Goal: Information Seeking & Learning: Learn about a topic

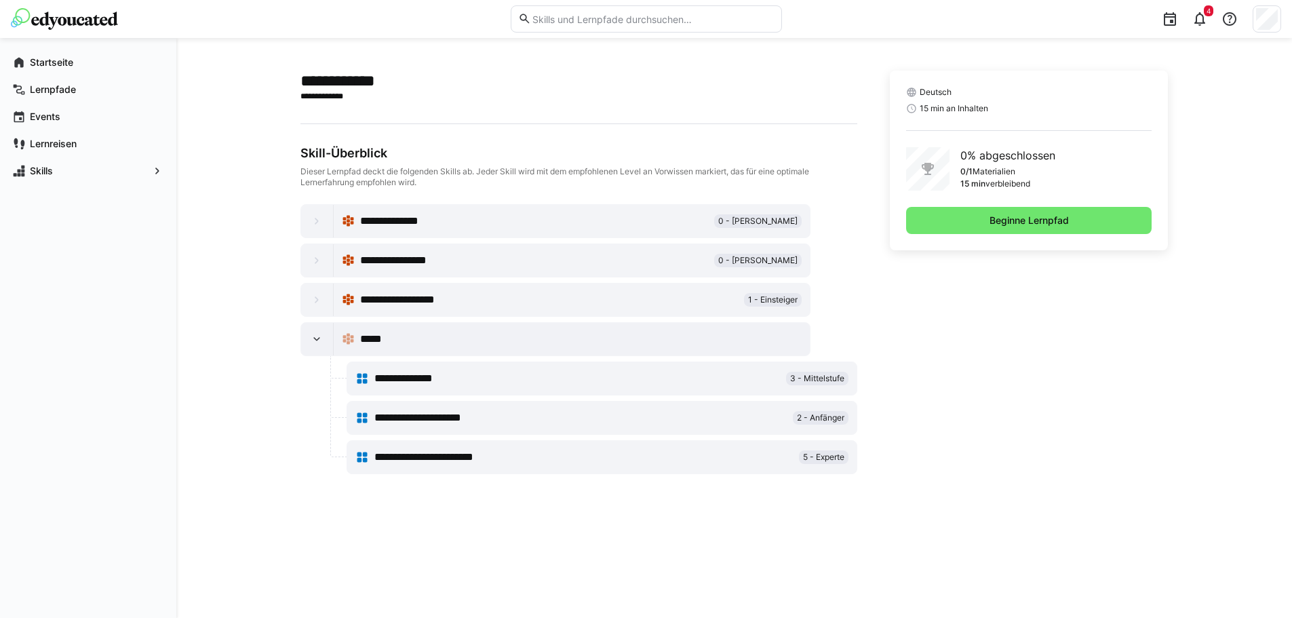
click at [1041, 242] on div "Deutsch 15 min an Inhalten 0% abgeschlossen 0/1 Materialien 15 min verbleibend …" at bounding box center [1029, 161] width 279 height 180
click at [1047, 231] on span "Beginne Lernpfad" at bounding box center [1029, 220] width 246 height 27
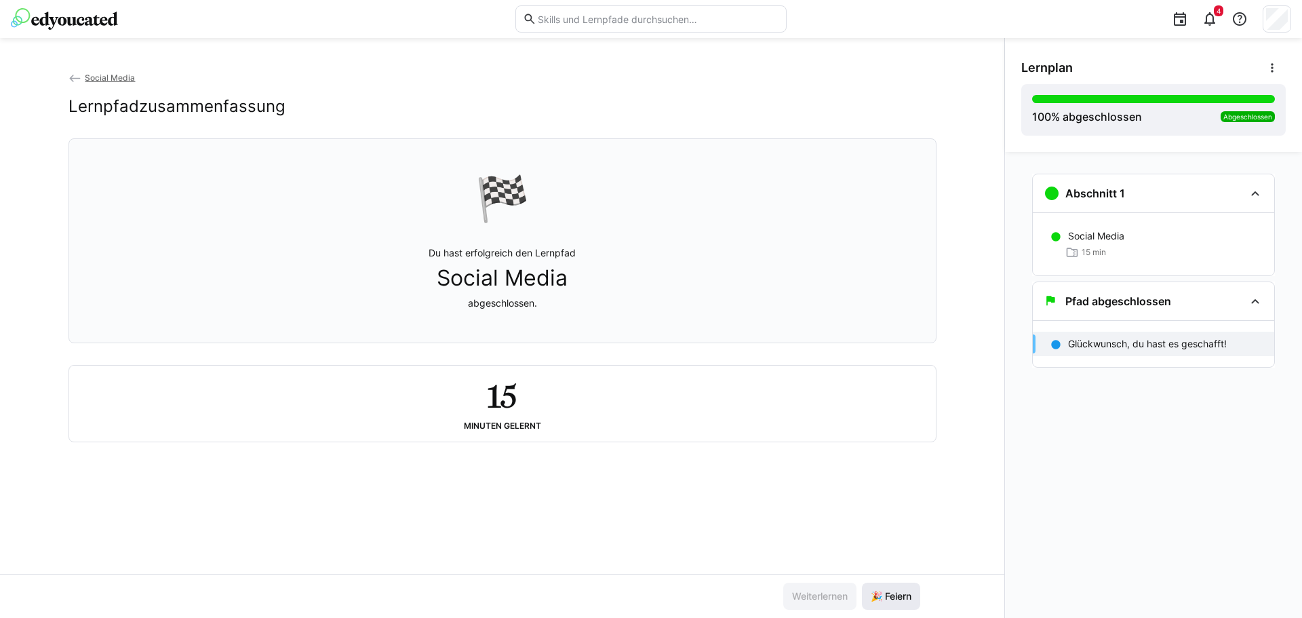
click at [862, 590] on span "🎉 Feiern" at bounding box center [891, 596] width 58 height 27
click at [92, 93] on div "Social Media Lernpfadzusammenfassung" at bounding box center [503, 105] width 868 height 68
click at [102, 81] on span "Social Media" at bounding box center [110, 78] width 50 height 10
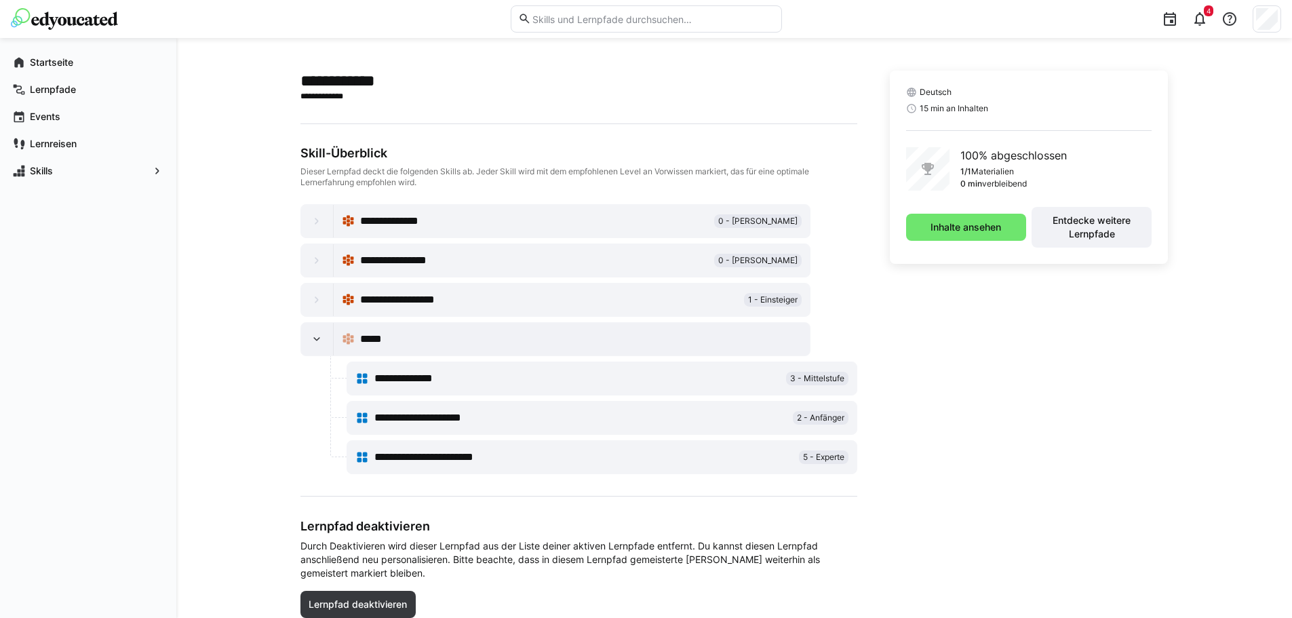
click at [402, 220] on span "**********" at bounding box center [394, 221] width 69 height 16
click at [314, 220] on eds-icon at bounding box center [317, 221] width 14 height 14
click at [368, 220] on span "**********" at bounding box center [394, 221] width 69 height 16
click at [405, 257] on span "**********" at bounding box center [405, 260] width 90 height 16
click at [405, 298] on span "**********" at bounding box center [411, 300] width 102 height 16
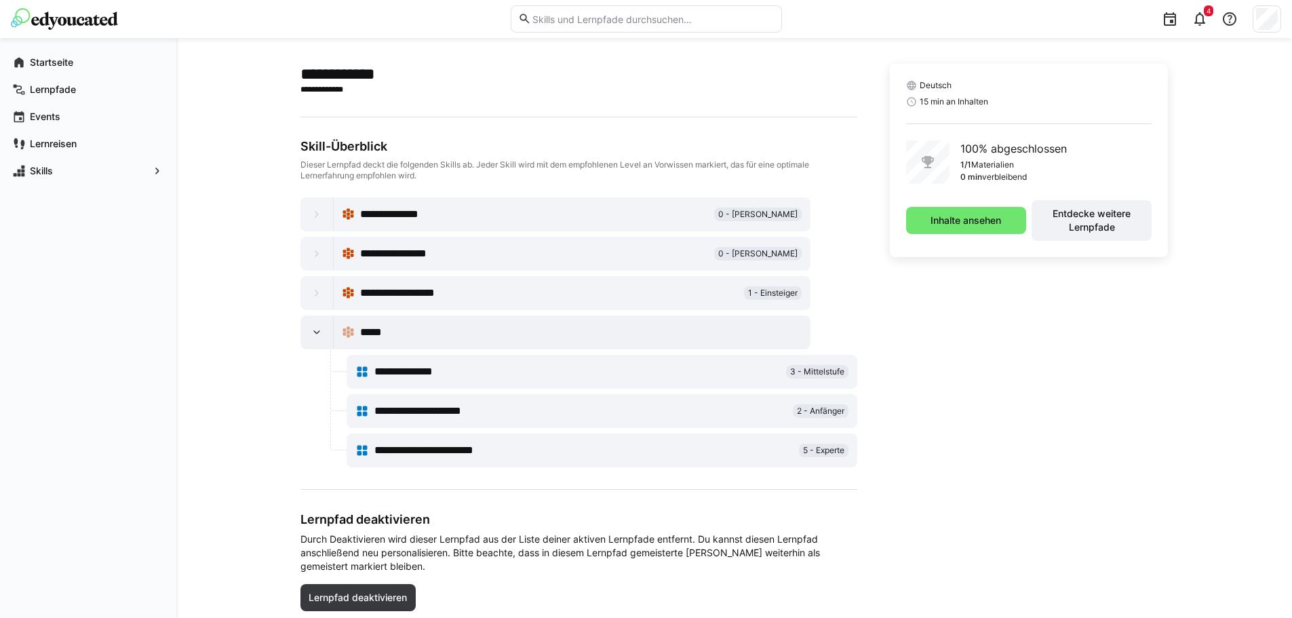
scroll to position [49, 0]
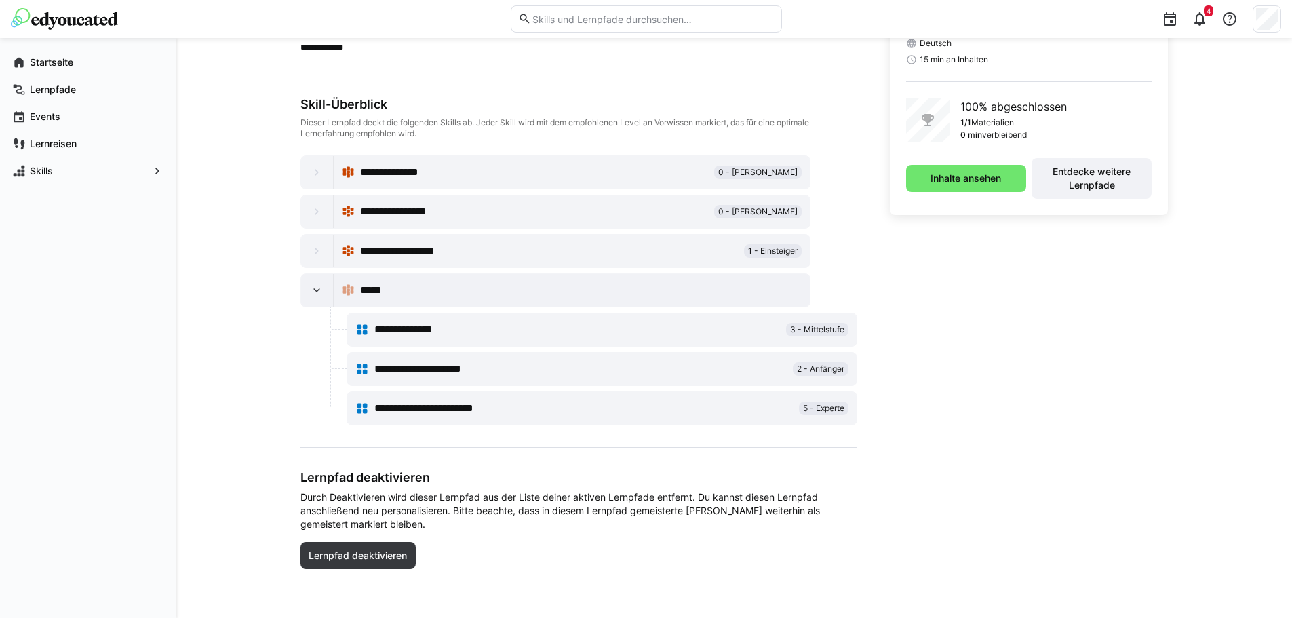
click at [431, 336] on span "**********" at bounding box center [417, 330] width 86 height 16
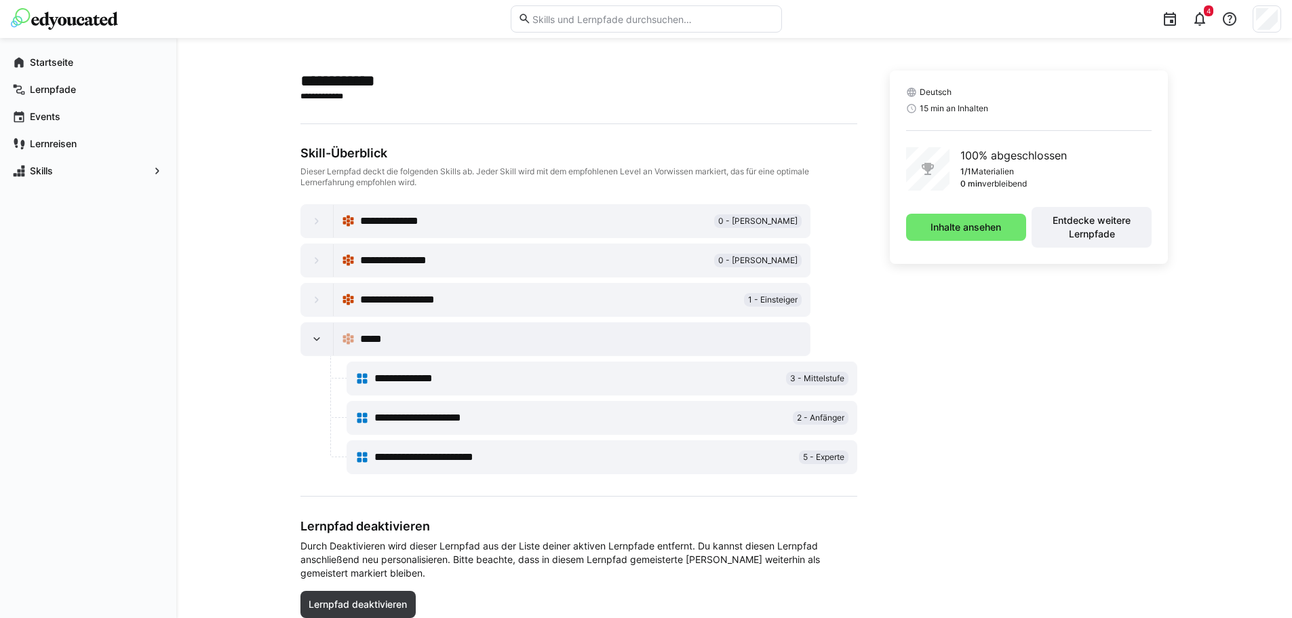
click at [305, 214] on div at bounding box center [317, 221] width 33 height 33
click at [308, 265] on div at bounding box center [317, 260] width 33 height 33
click at [315, 286] on div at bounding box center [317, 300] width 33 height 33
click at [310, 345] on div at bounding box center [317, 339] width 33 height 33
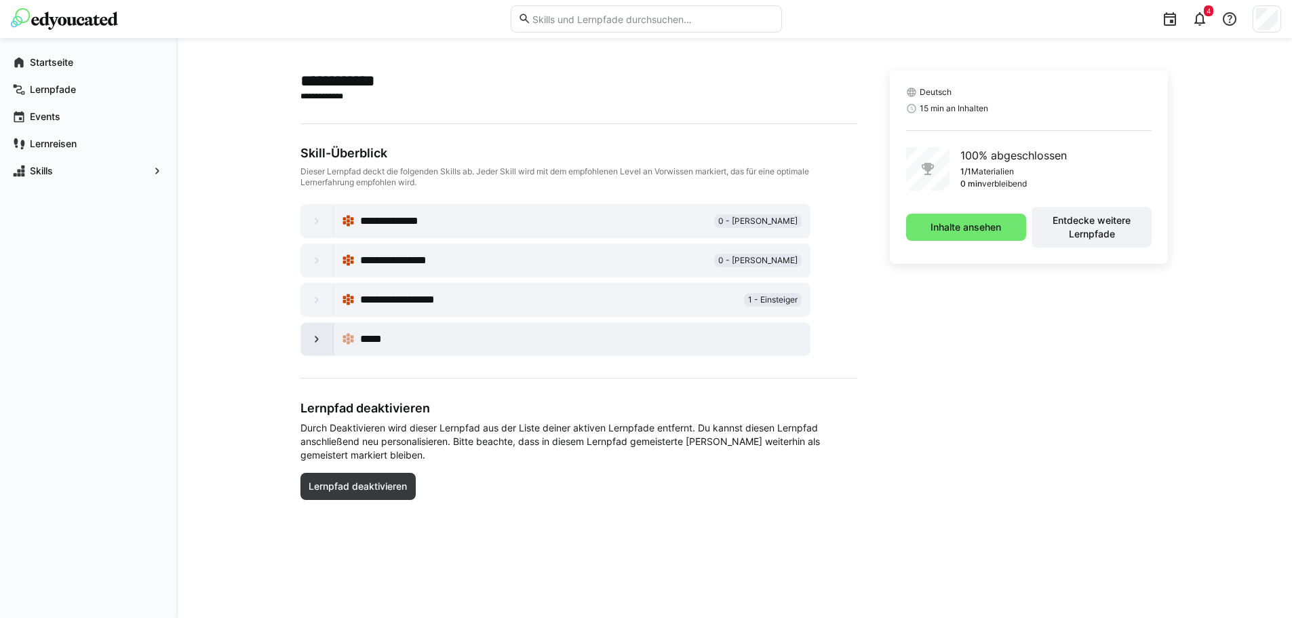
click at [310, 345] on eds-icon at bounding box center [317, 339] width 14 height 14
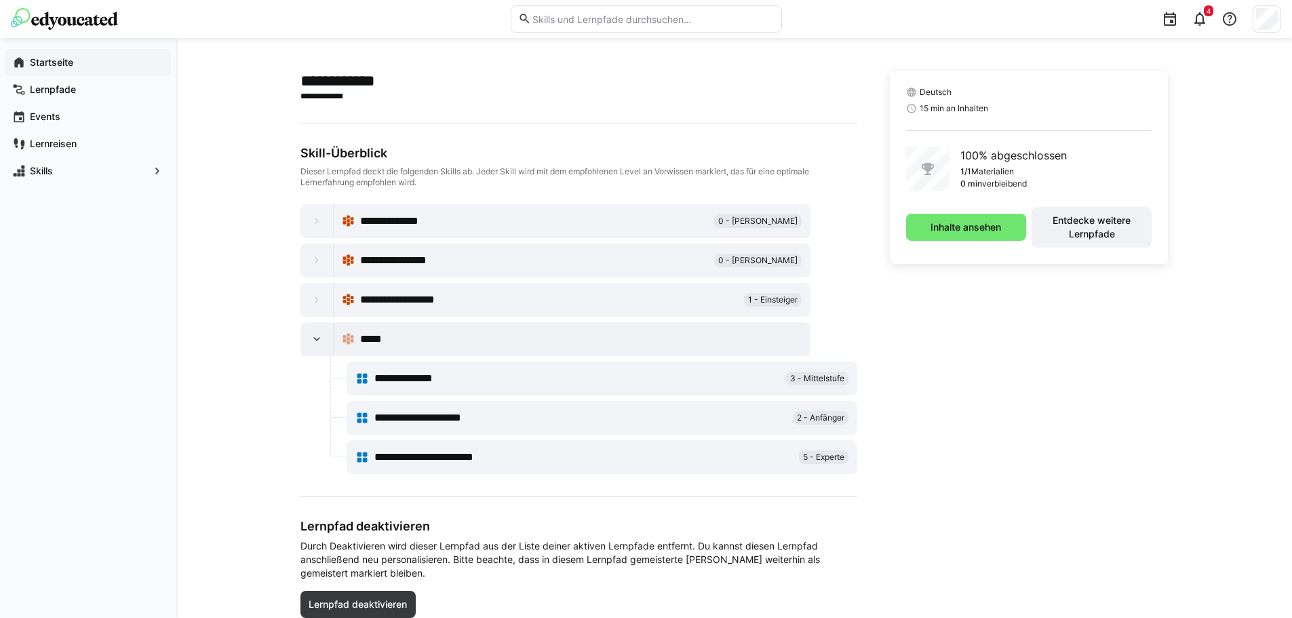
click at [61, 69] on div "Startseite" at bounding box center [88, 62] width 166 height 27
click at [400, 214] on span "**********" at bounding box center [394, 221] width 69 height 16
click at [1106, 236] on span "Entdecke weitere Lernpfade" at bounding box center [1092, 227] width 107 height 27
click at [996, 231] on span "Inhalte ansehen" at bounding box center [966, 227] width 75 height 14
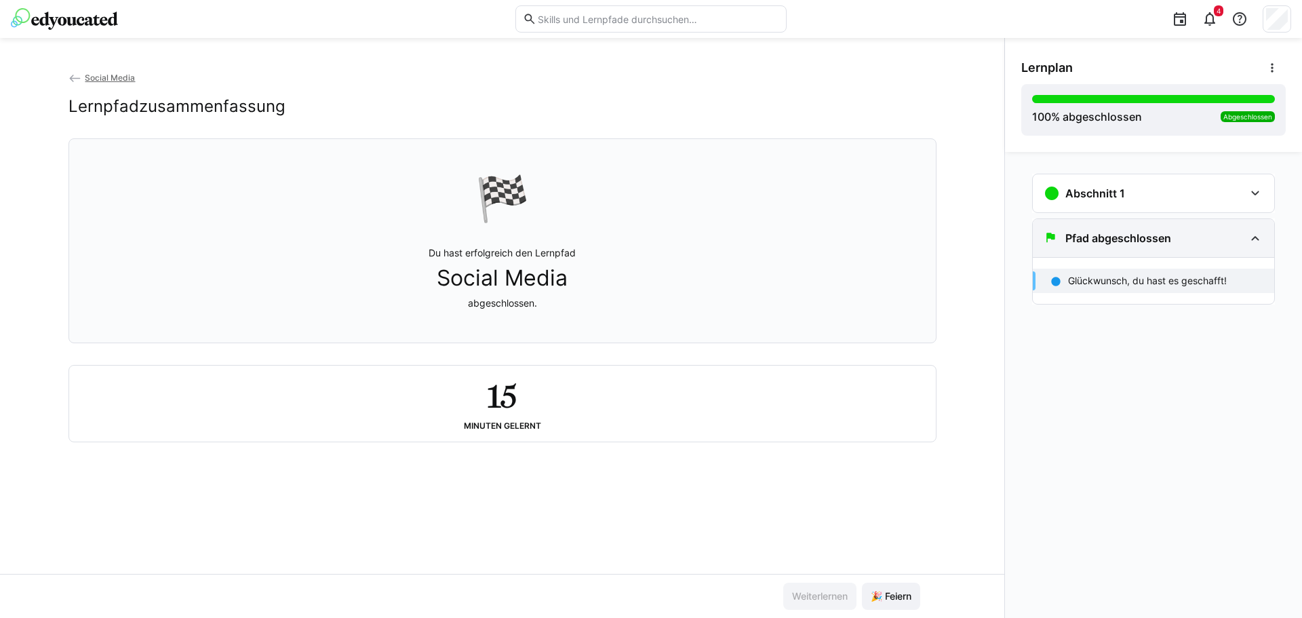
click at [1167, 243] on h3 "Pfad abgeschlossen" at bounding box center [1119, 238] width 106 height 14
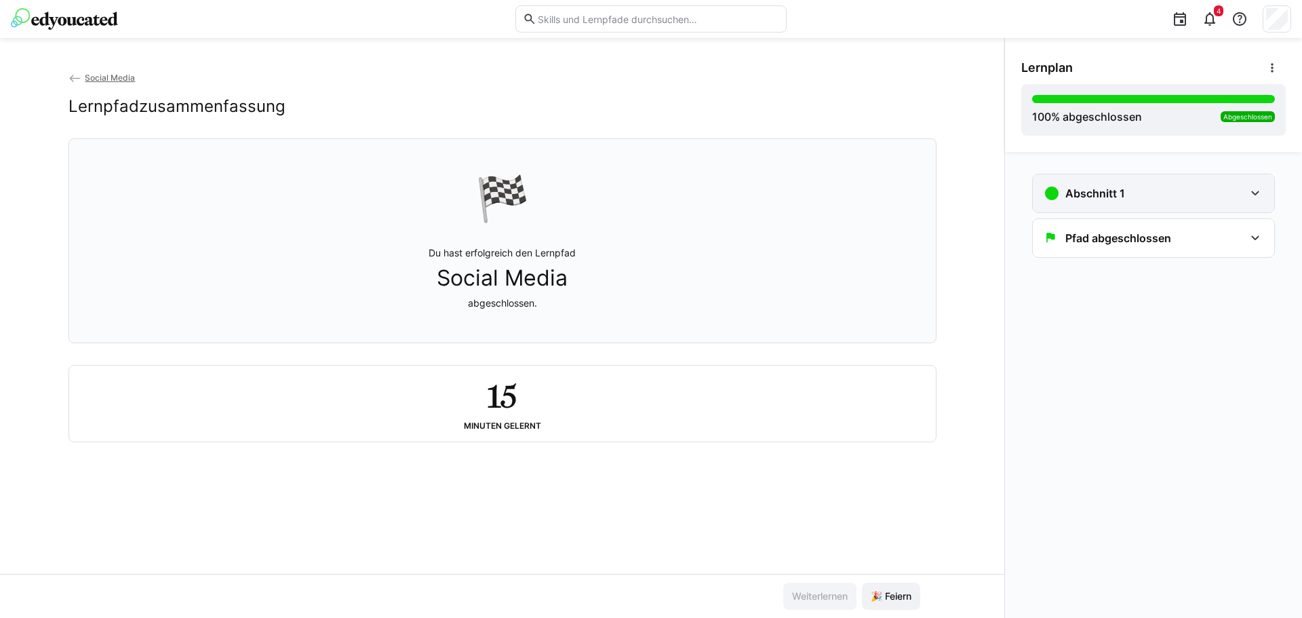
click at [1167, 205] on div "Abschnitt 1" at bounding box center [1154, 193] width 242 height 38
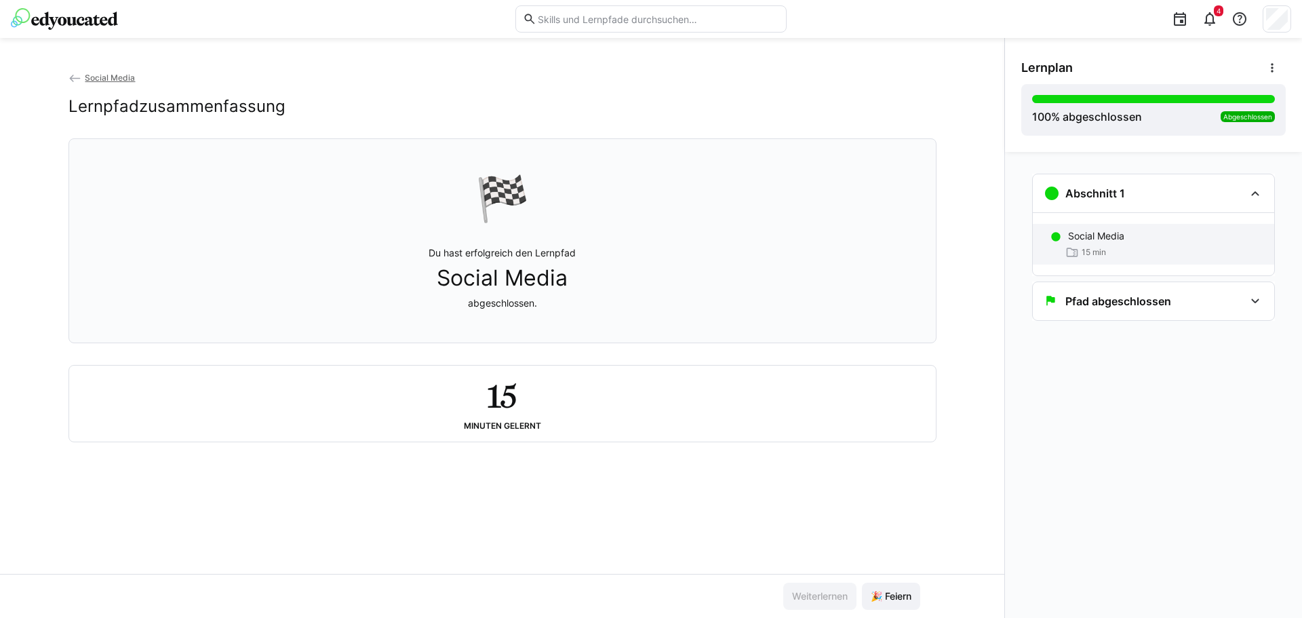
click at [1157, 251] on div "15 min" at bounding box center [1165, 253] width 195 height 14
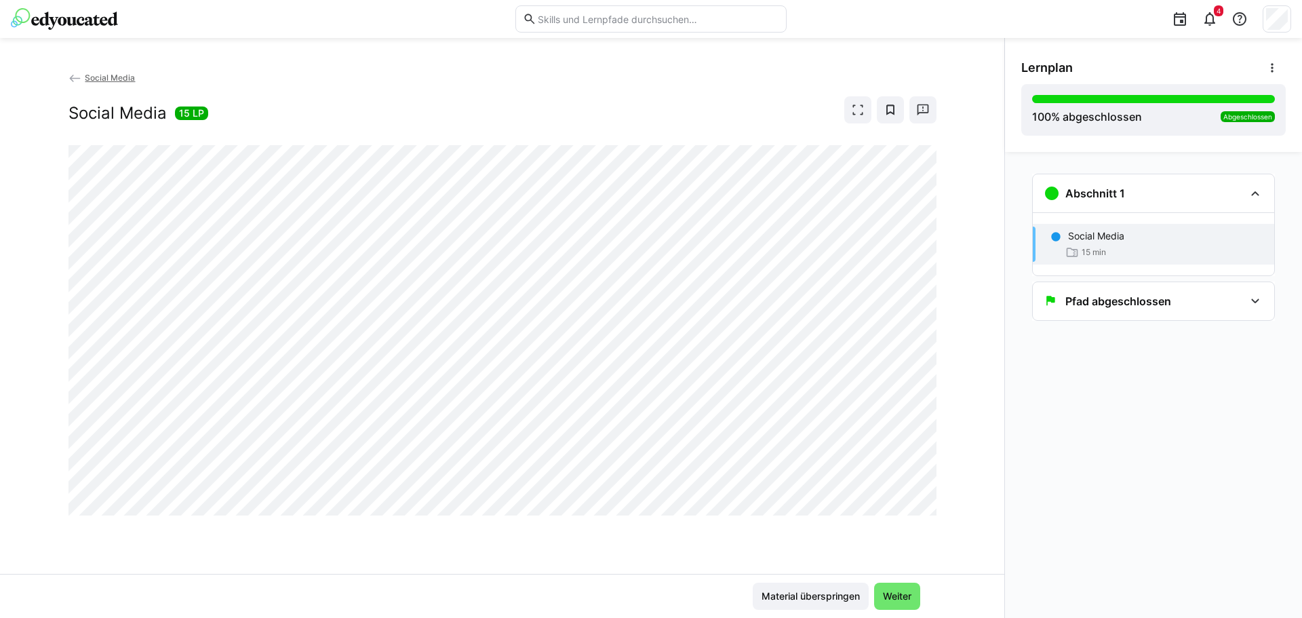
click at [71, 7] on div "4" at bounding box center [651, 19] width 1281 height 38
click at [91, 16] on img at bounding box center [64, 19] width 107 height 22
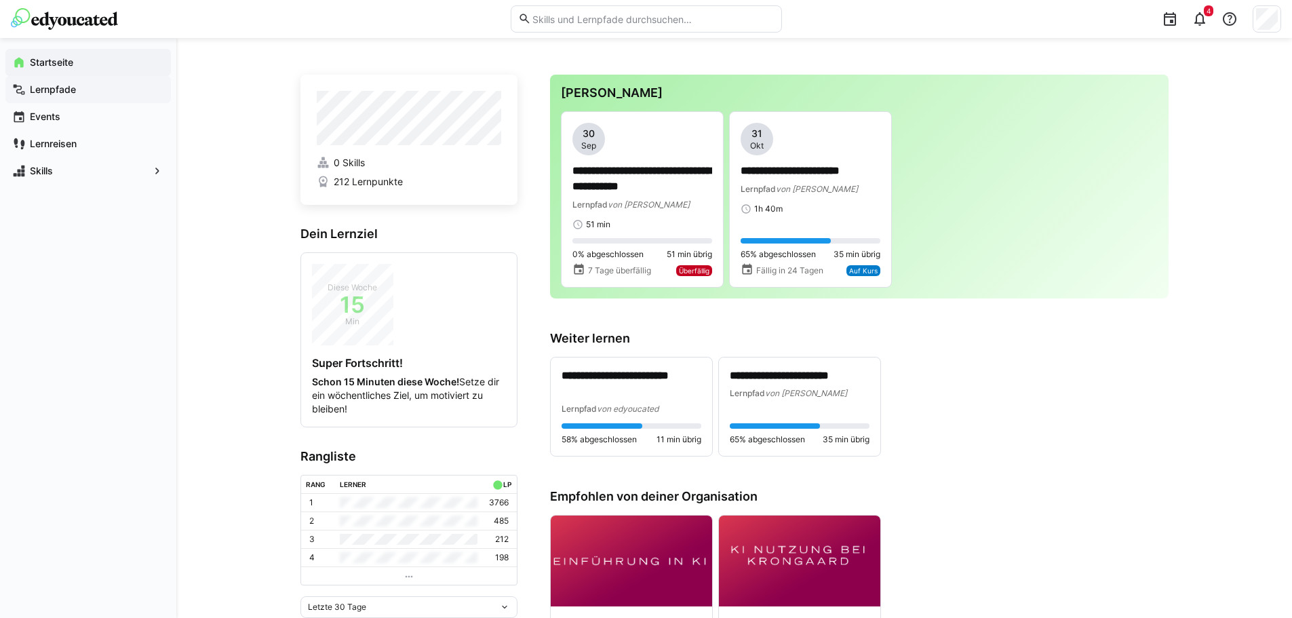
click at [78, 89] on span "Lernpfade" at bounding box center [96, 90] width 136 height 14
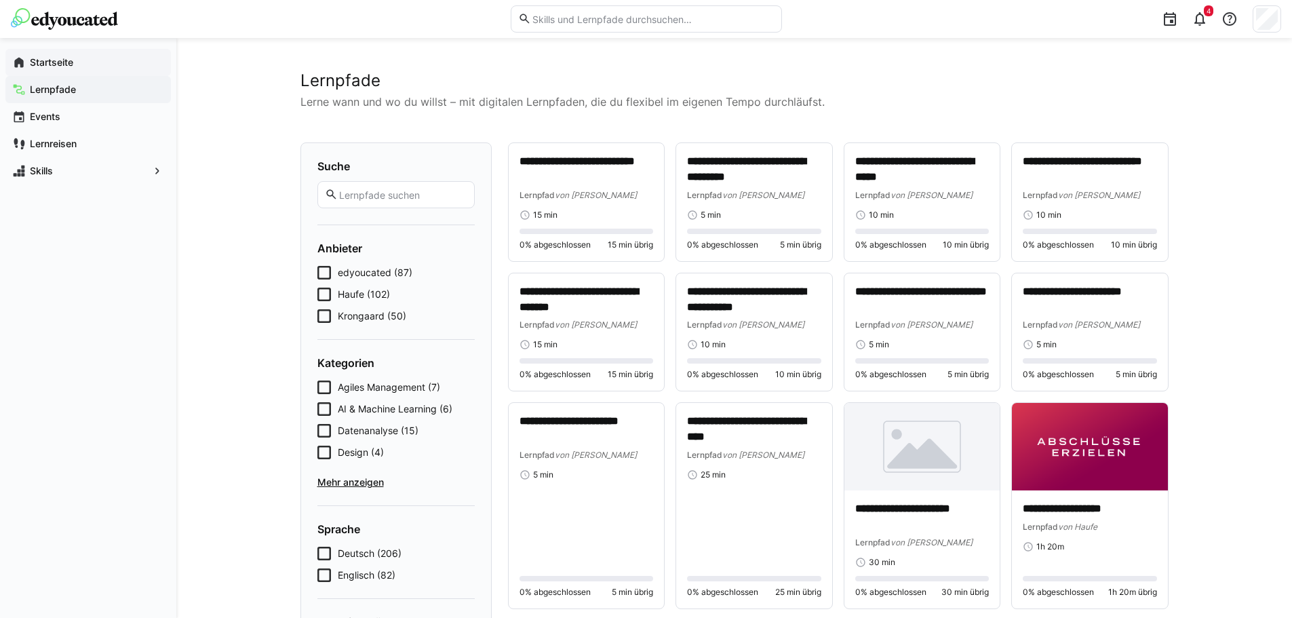
click at [60, 73] on div "Startseite" at bounding box center [88, 62] width 166 height 27
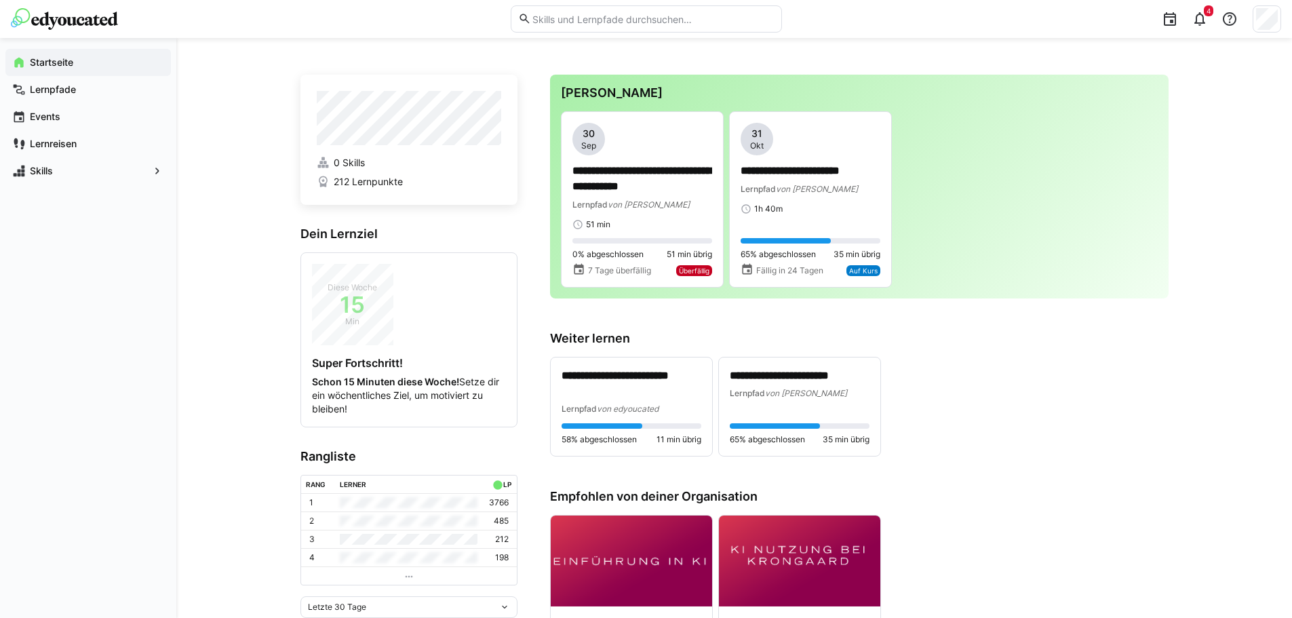
click at [357, 182] on span "212 Lernpunkte" at bounding box center [368, 182] width 69 height 14
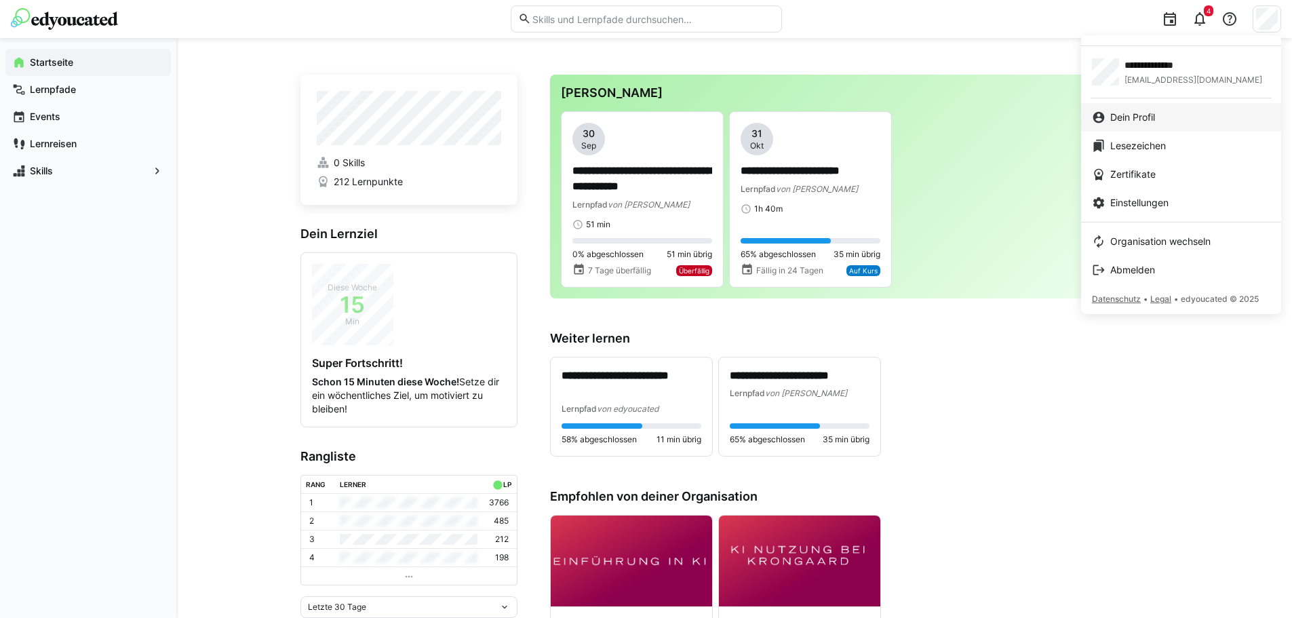
click at [1172, 107] on link "Dein Profil" at bounding box center [1181, 117] width 200 height 28
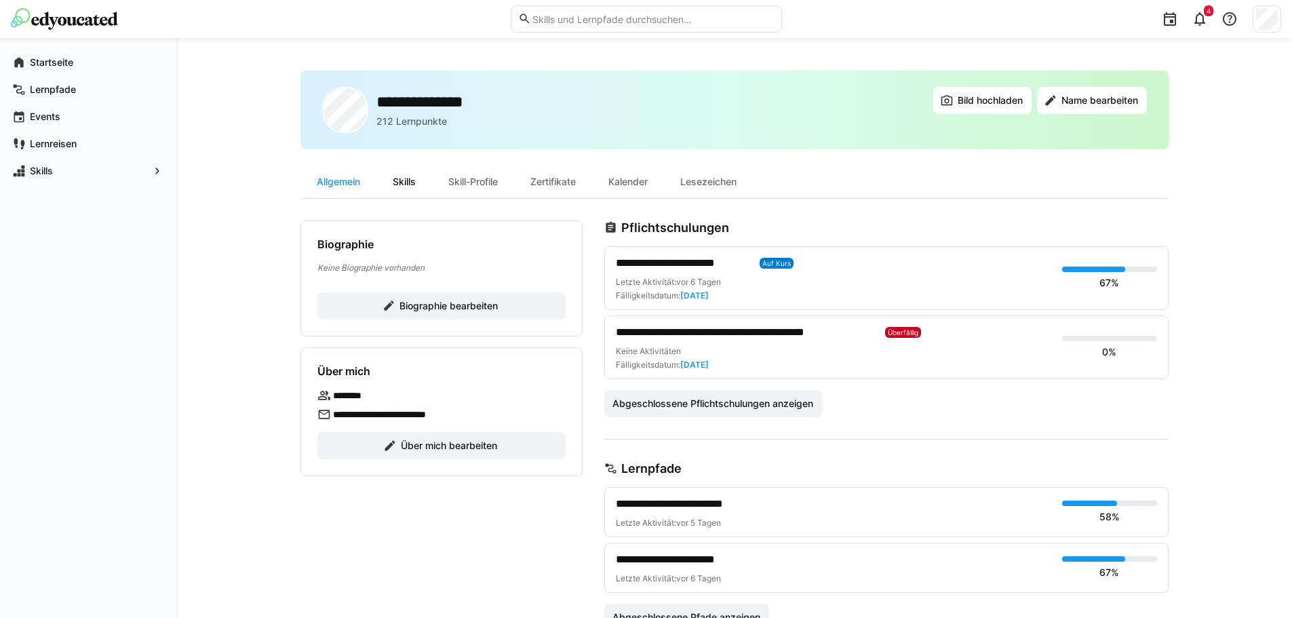
click at [429, 193] on div "Skills" at bounding box center [404, 182] width 56 height 33
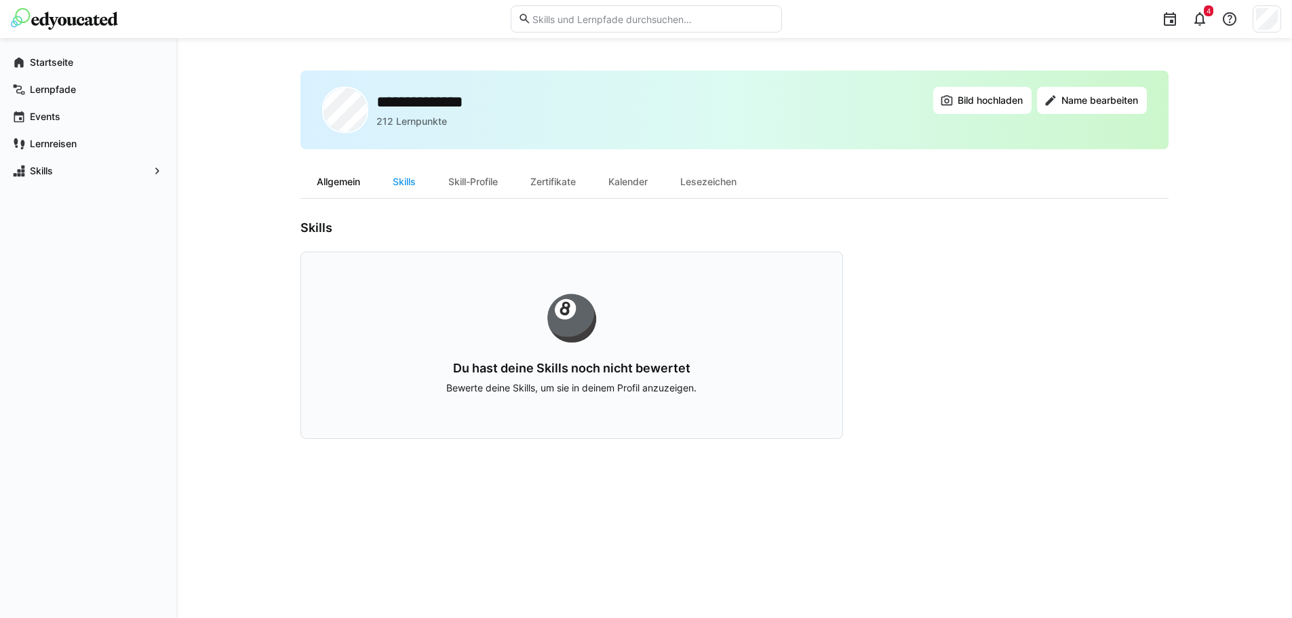
click at [353, 184] on div "Allgemein" at bounding box center [339, 182] width 76 height 33
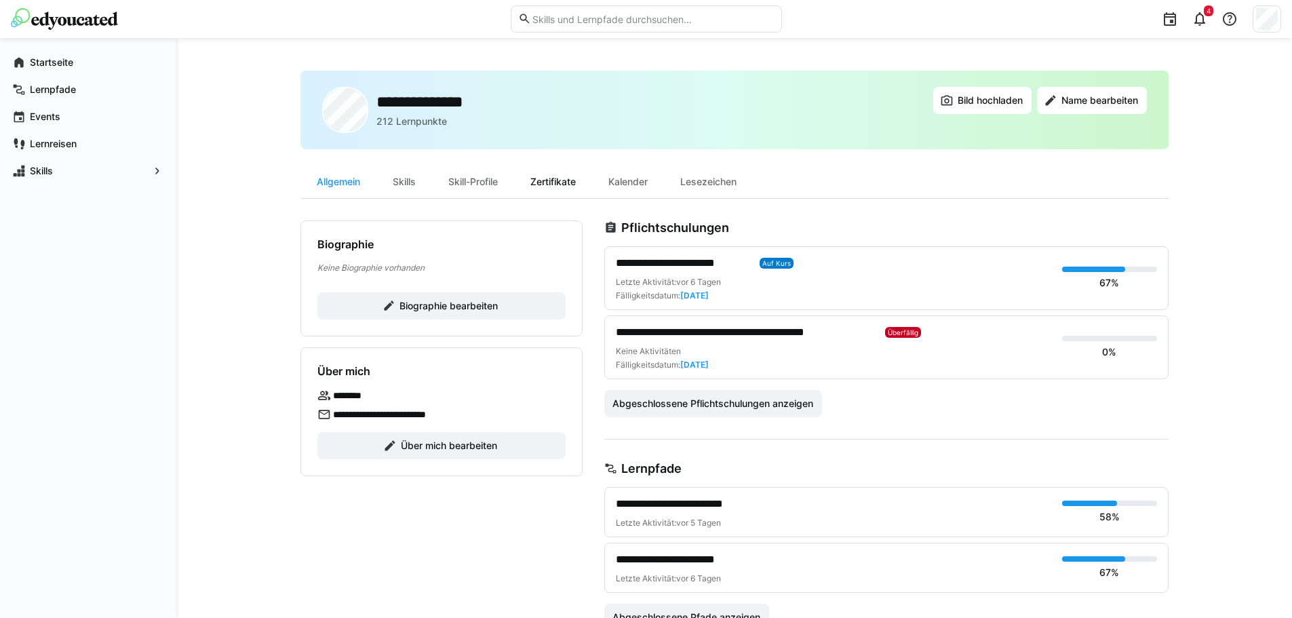
click at [557, 197] on div "Zertifikate" at bounding box center [553, 182] width 78 height 33
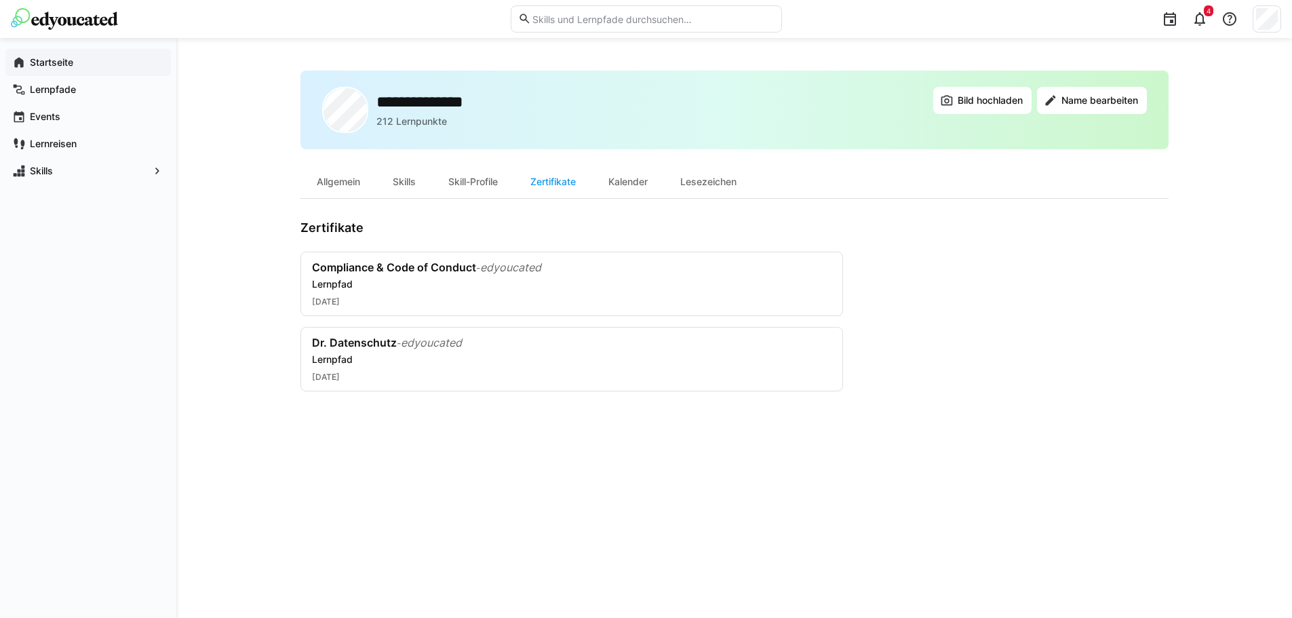
click at [90, 73] on div "Startseite" at bounding box center [88, 62] width 166 height 27
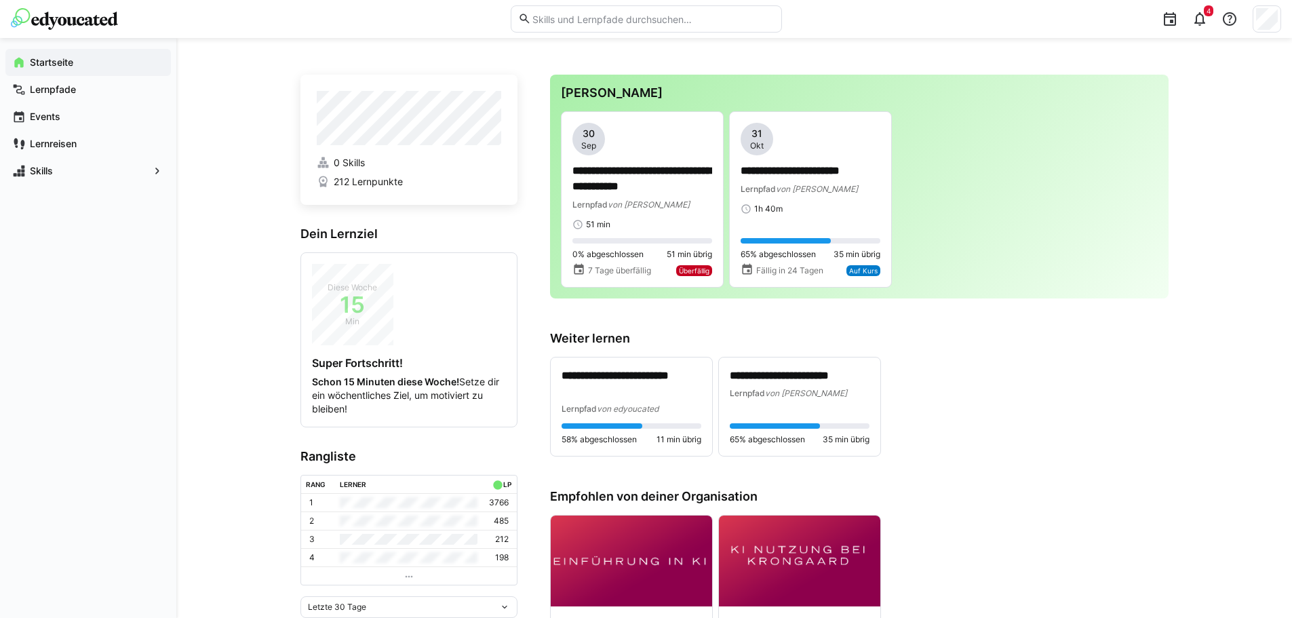
click at [720, 28] on eds-input at bounding box center [646, 18] width 271 height 27
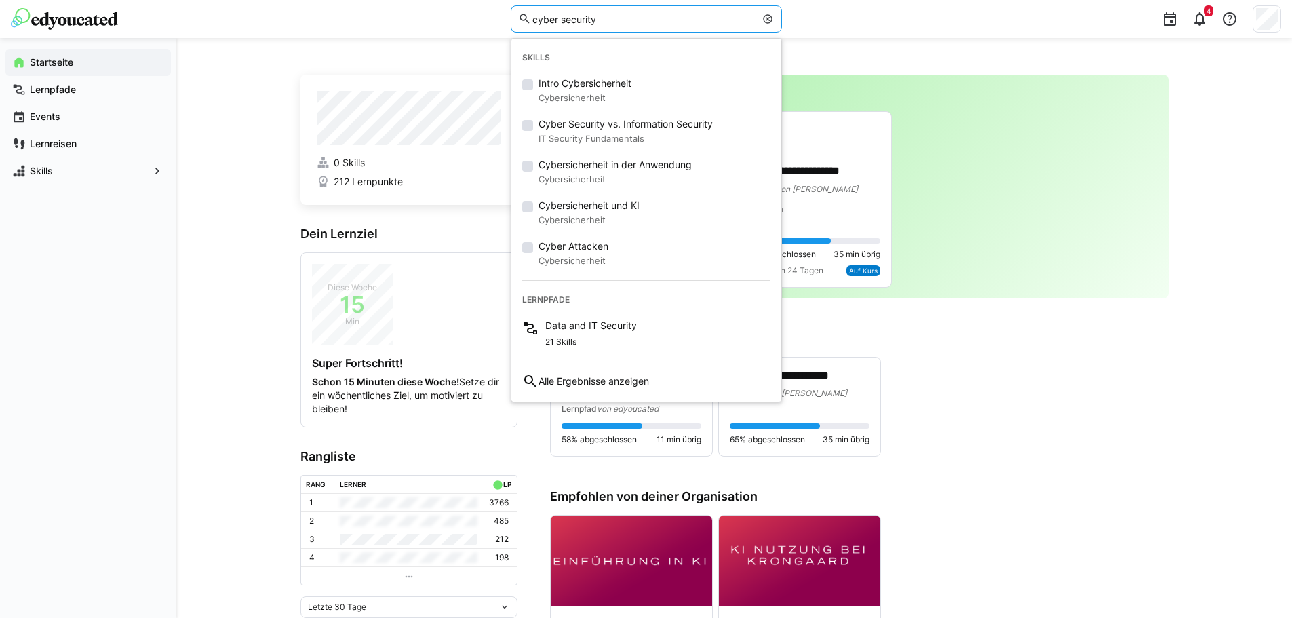
type input "cyber security"
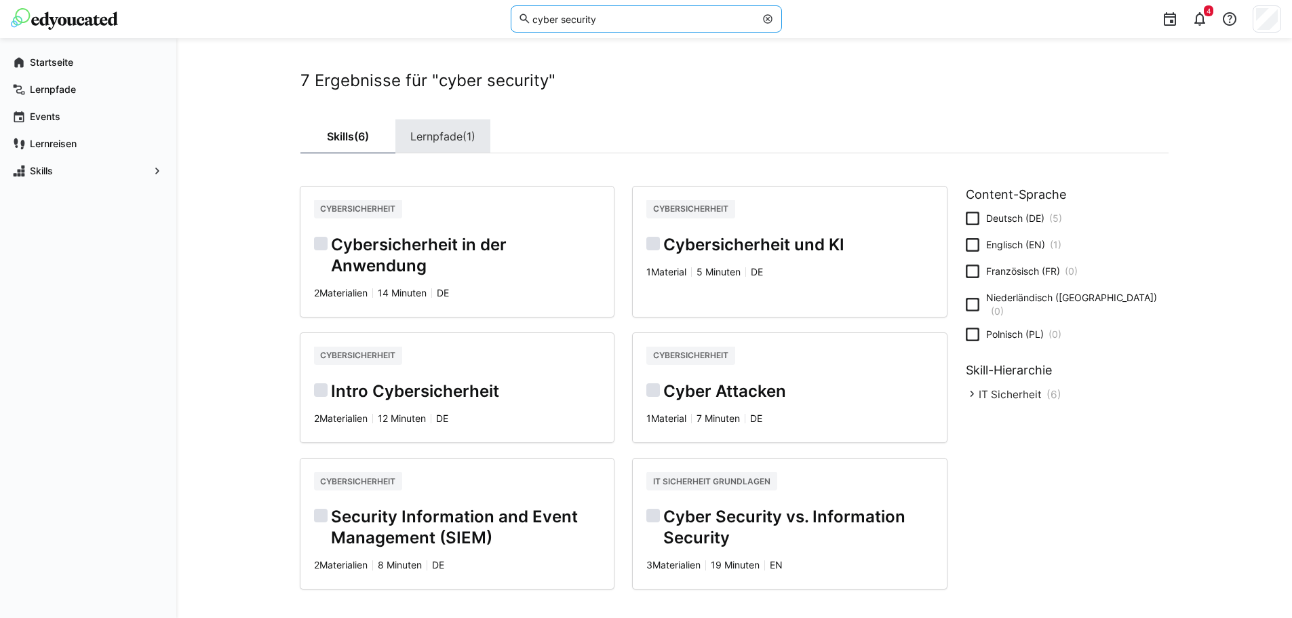
click at [449, 139] on link "Lernpfade (1)" at bounding box center [442, 136] width 95 height 34
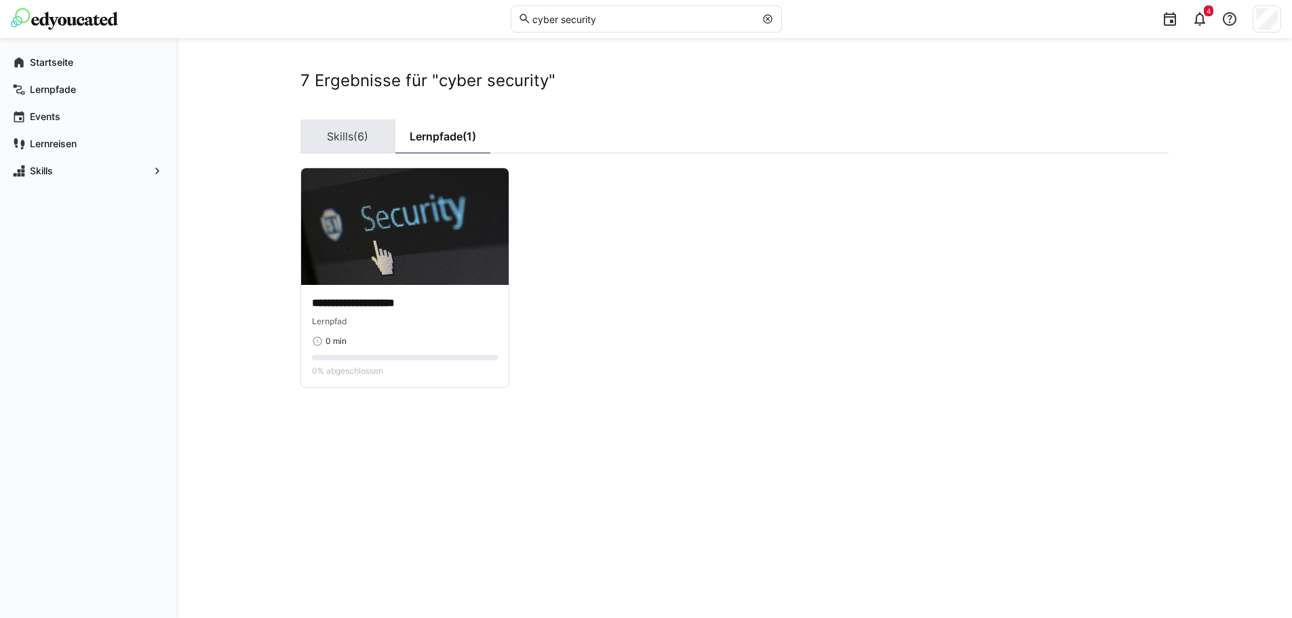
click at [351, 148] on link "Skills (6)" at bounding box center [348, 136] width 95 height 34
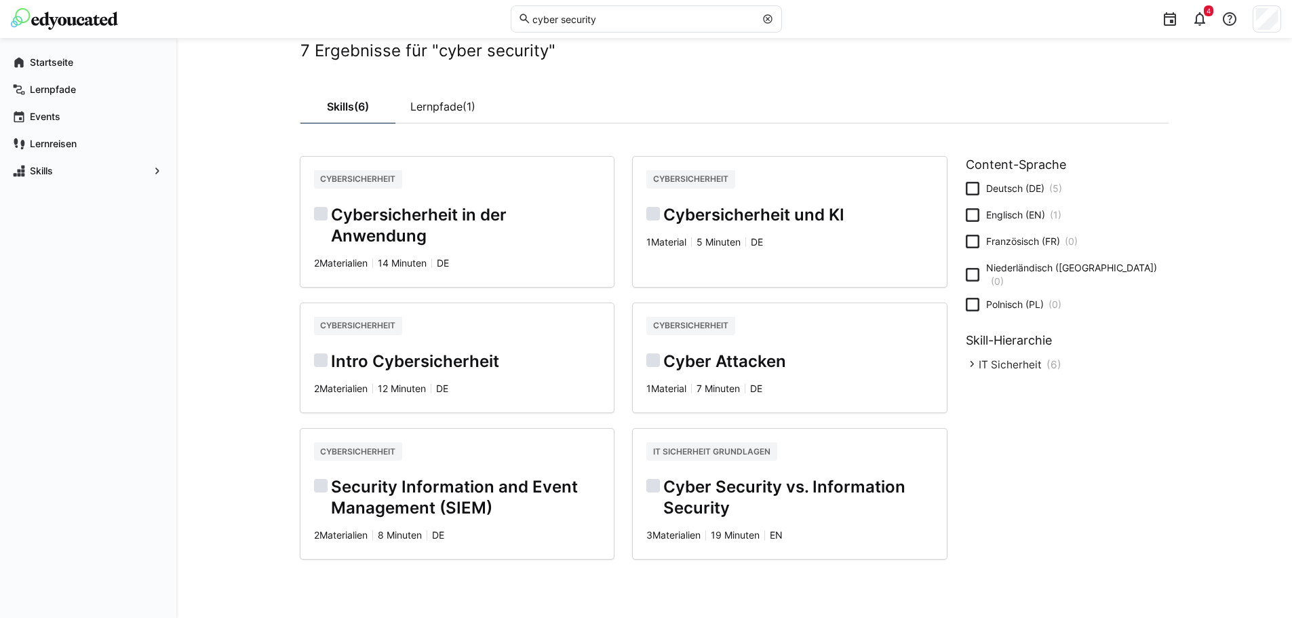
scroll to position [6, 0]
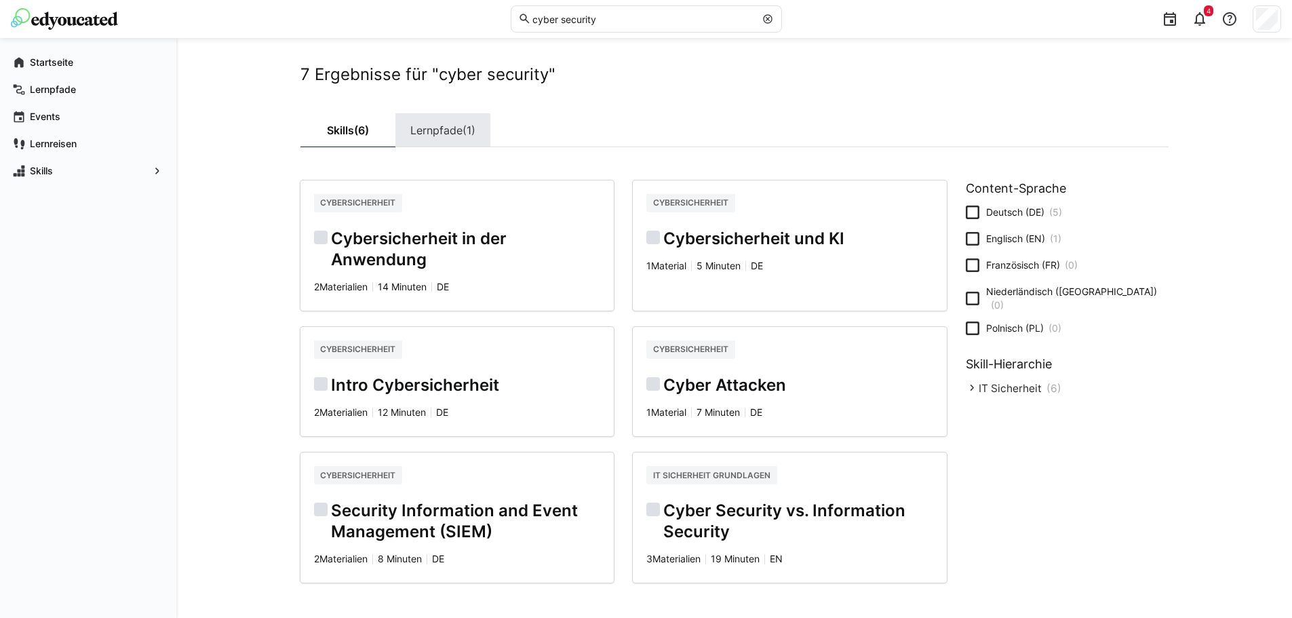
click at [436, 132] on link "Lernpfade (1)" at bounding box center [442, 130] width 95 height 34
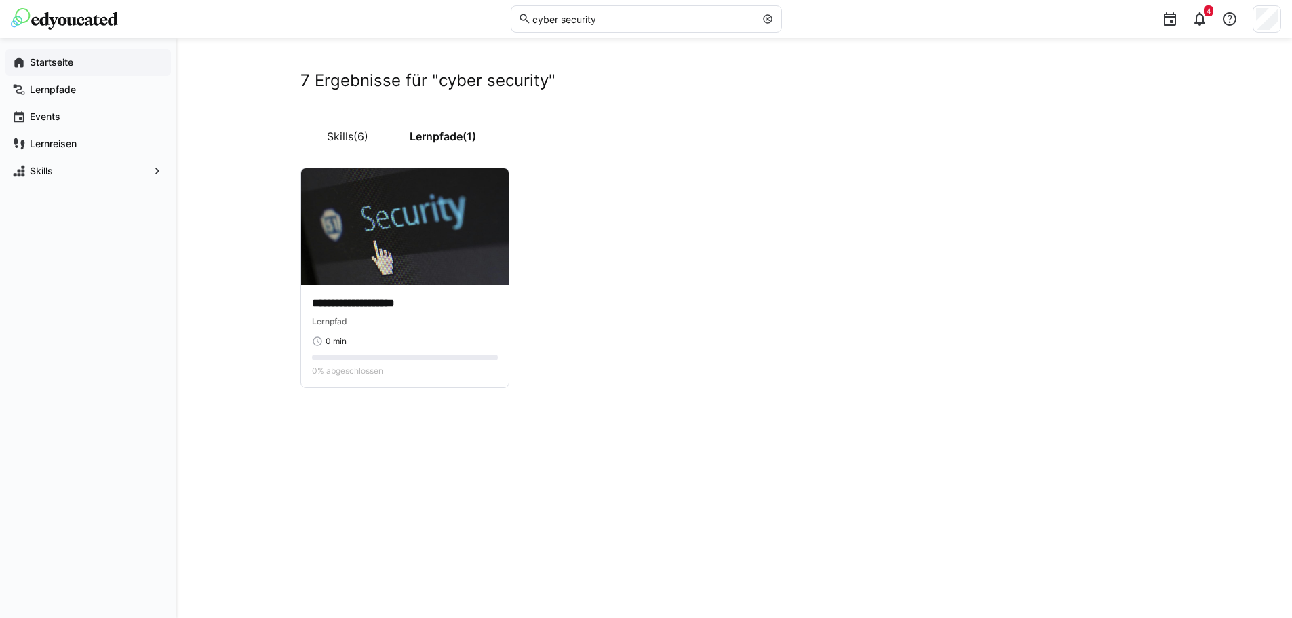
click at [0, 0] on app-navigation-label "Startseite" at bounding box center [0, 0] width 0 height 0
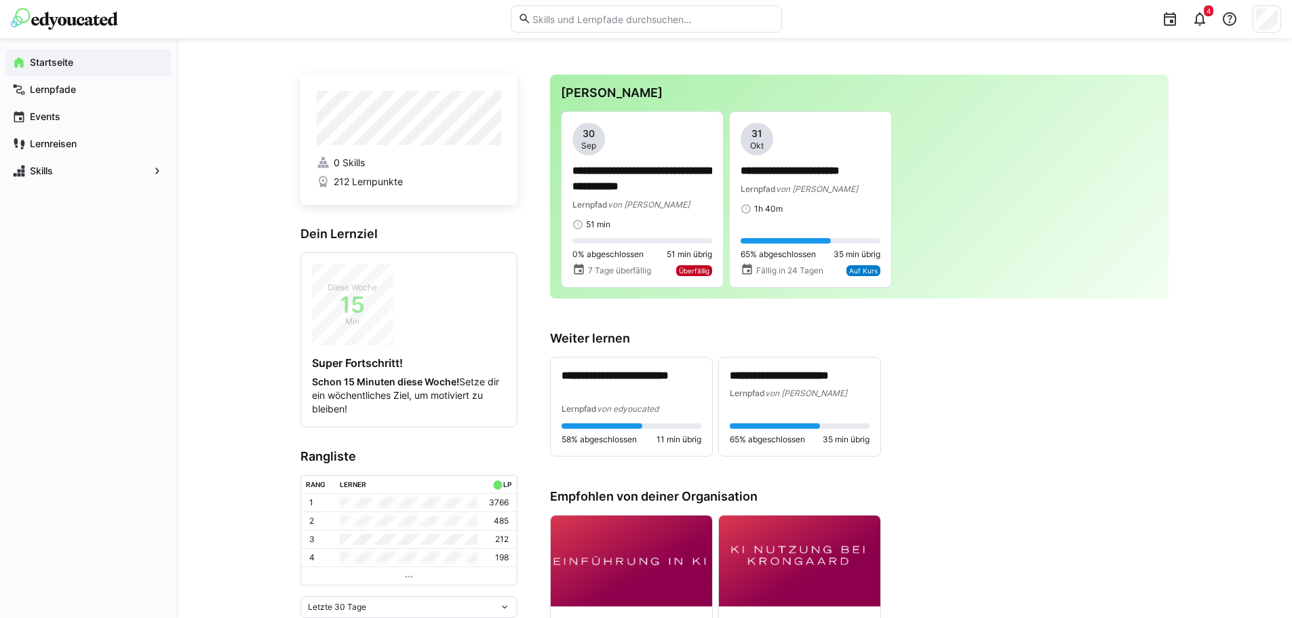
click at [542, 18] on input "text" at bounding box center [652, 19] width 243 height 12
type input "G data"
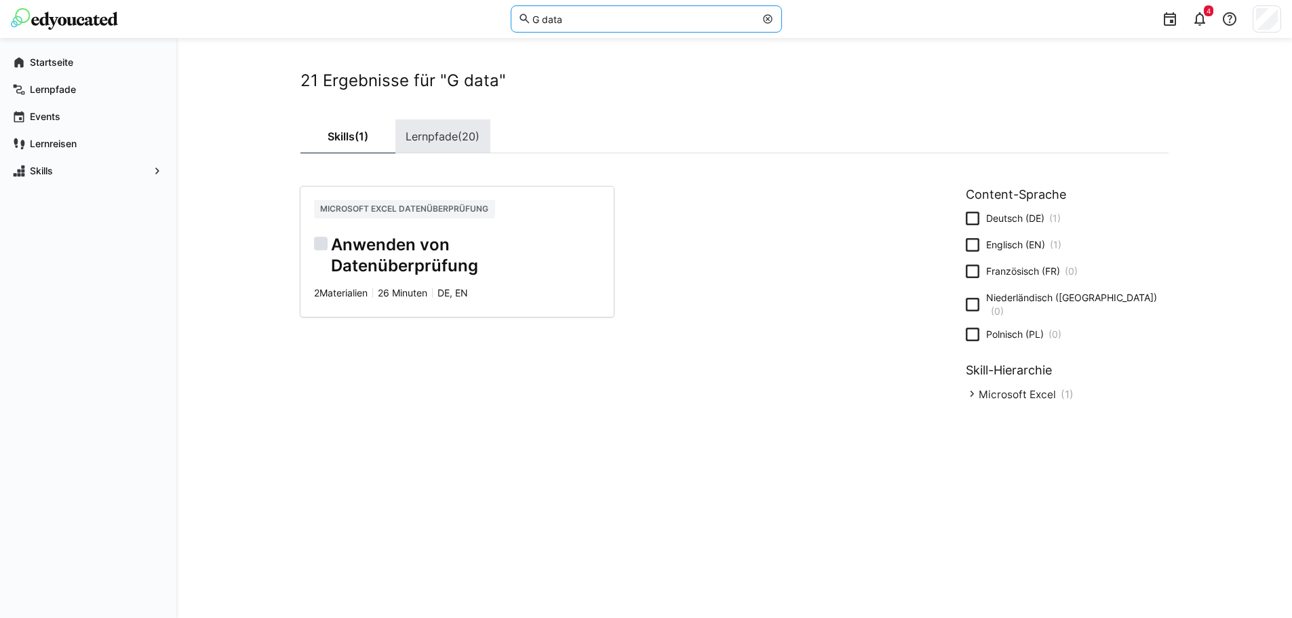
click at [425, 140] on link "Lernpfade (20)" at bounding box center [442, 136] width 95 height 34
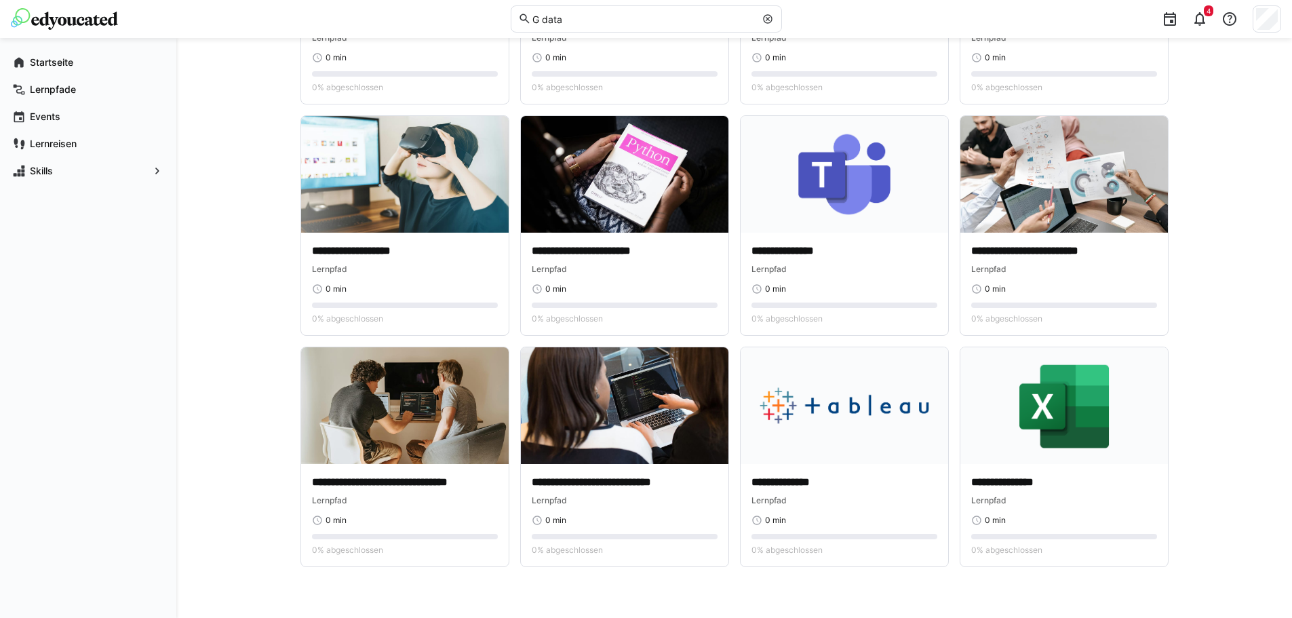
scroll to position [760, 0]
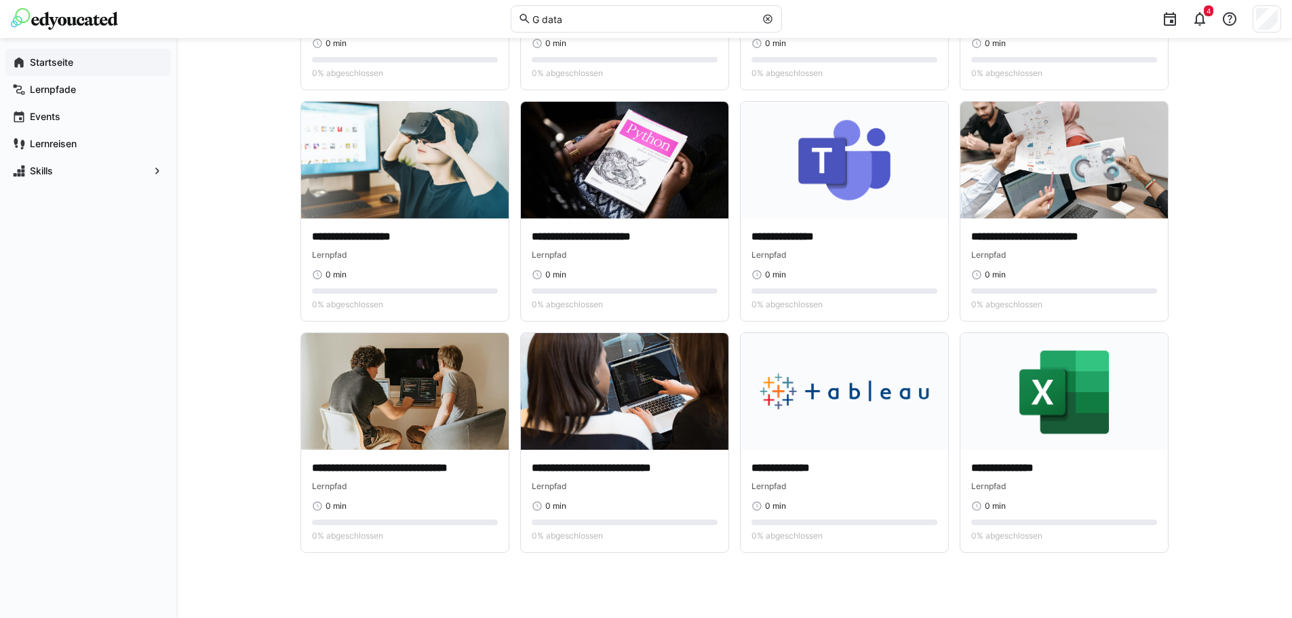
click at [0, 0] on app-navigation-label "Startseite" at bounding box center [0, 0] width 0 height 0
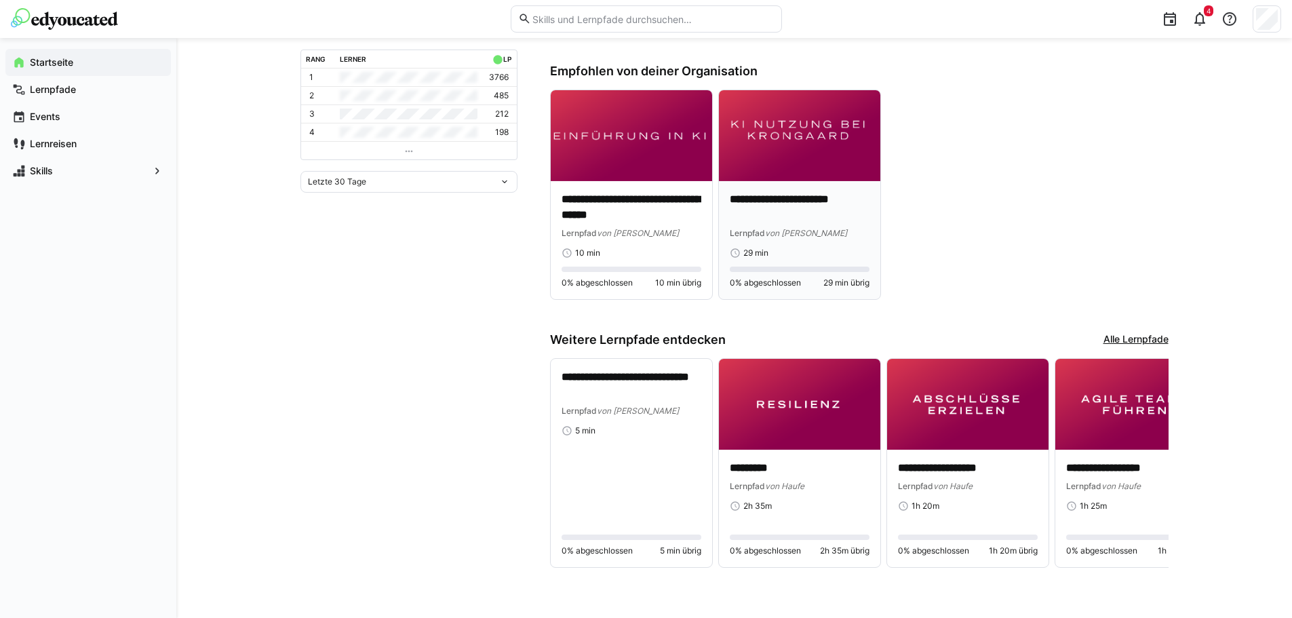
scroll to position [426, 0]
click at [1128, 335] on link "Alle Lernpfade" at bounding box center [1136, 339] width 65 height 15
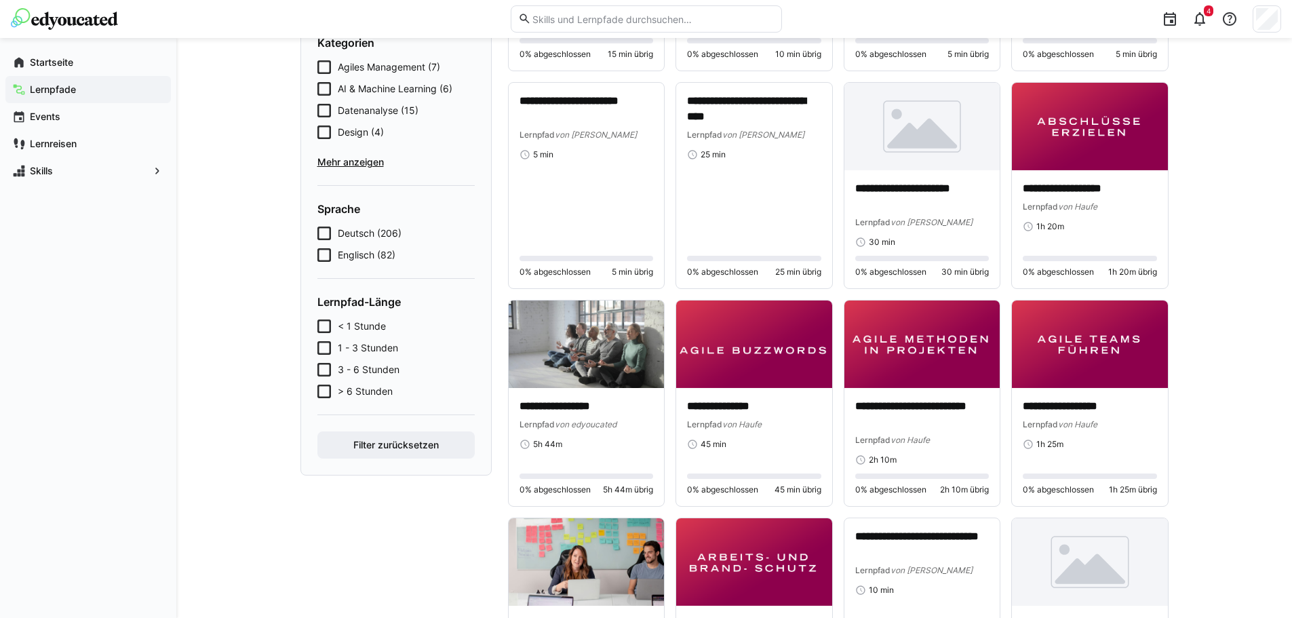
scroll to position [68, 0]
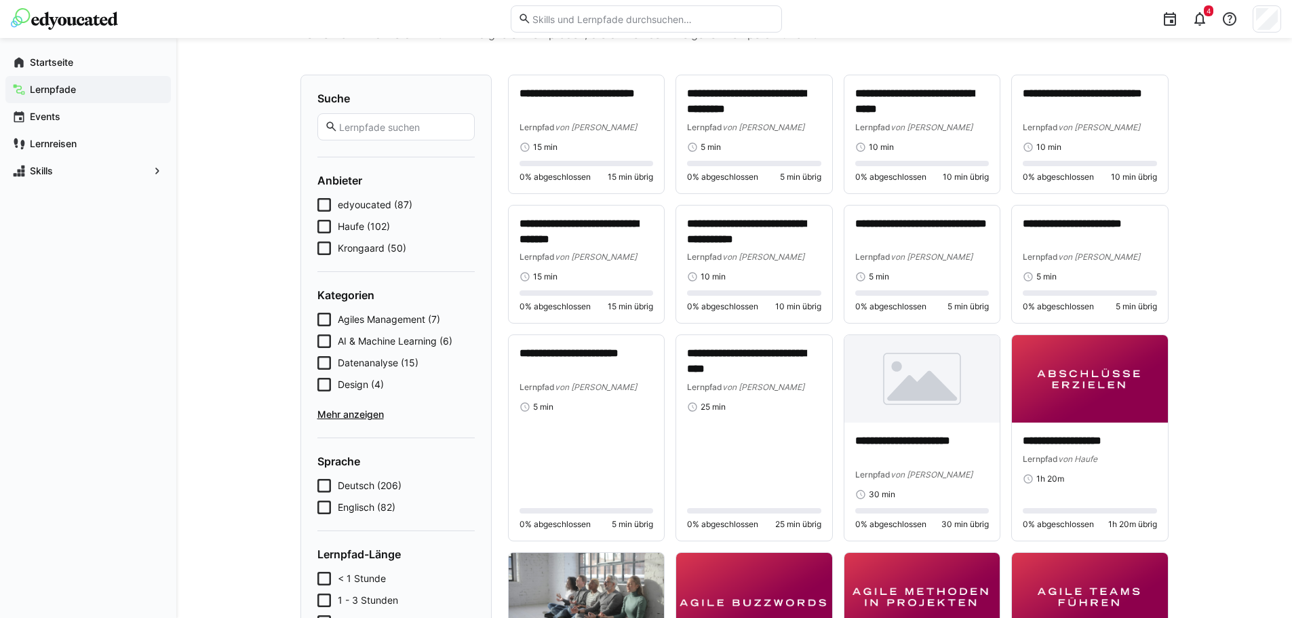
click at [566, 25] on eds-input at bounding box center [646, 18] width 271 height 27
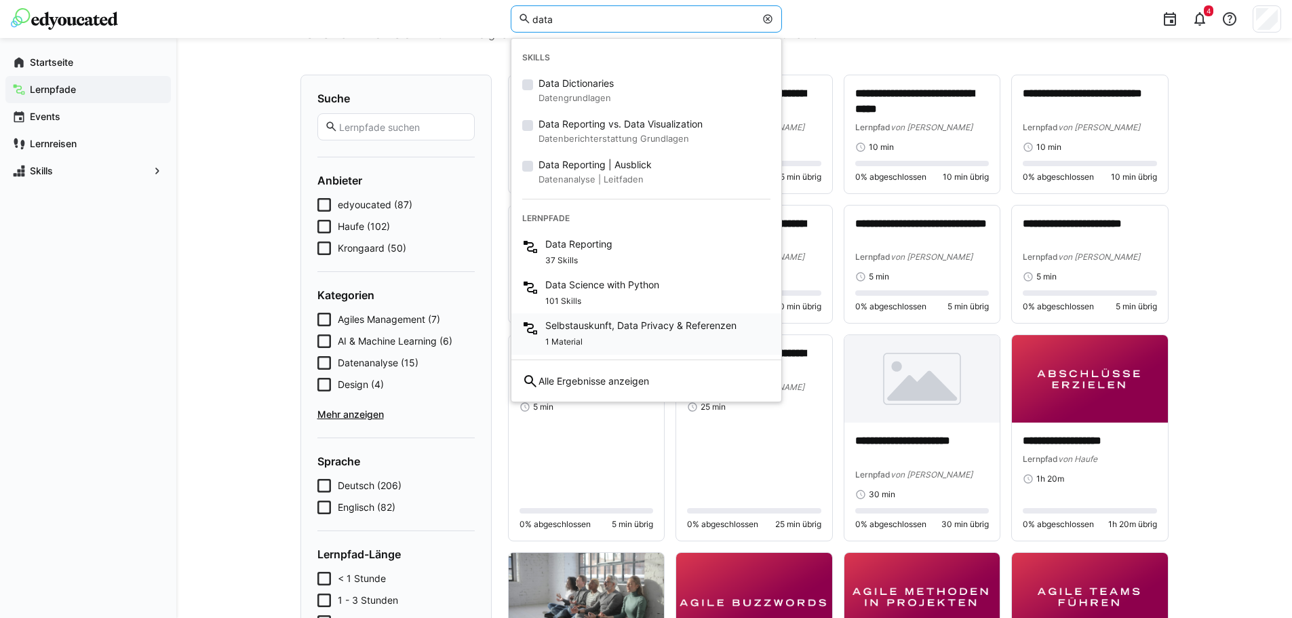
type input "data"
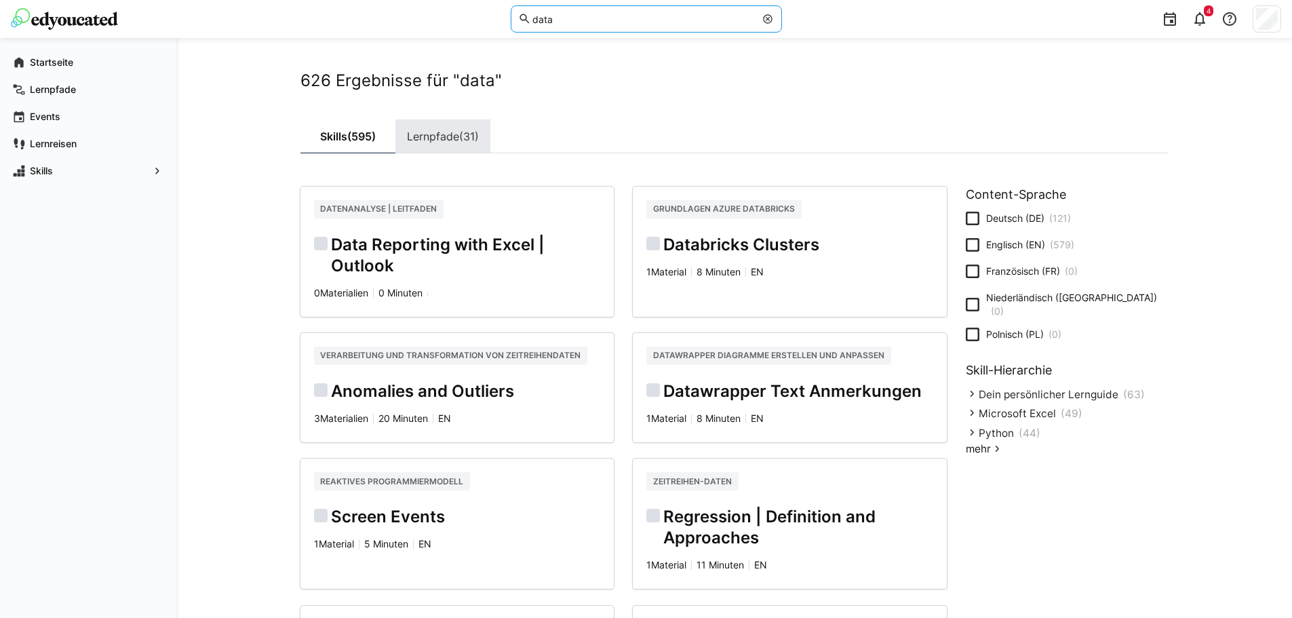
click at [471, 138] on span "(31)" at bounding box center [469, 136] width 20 height 11
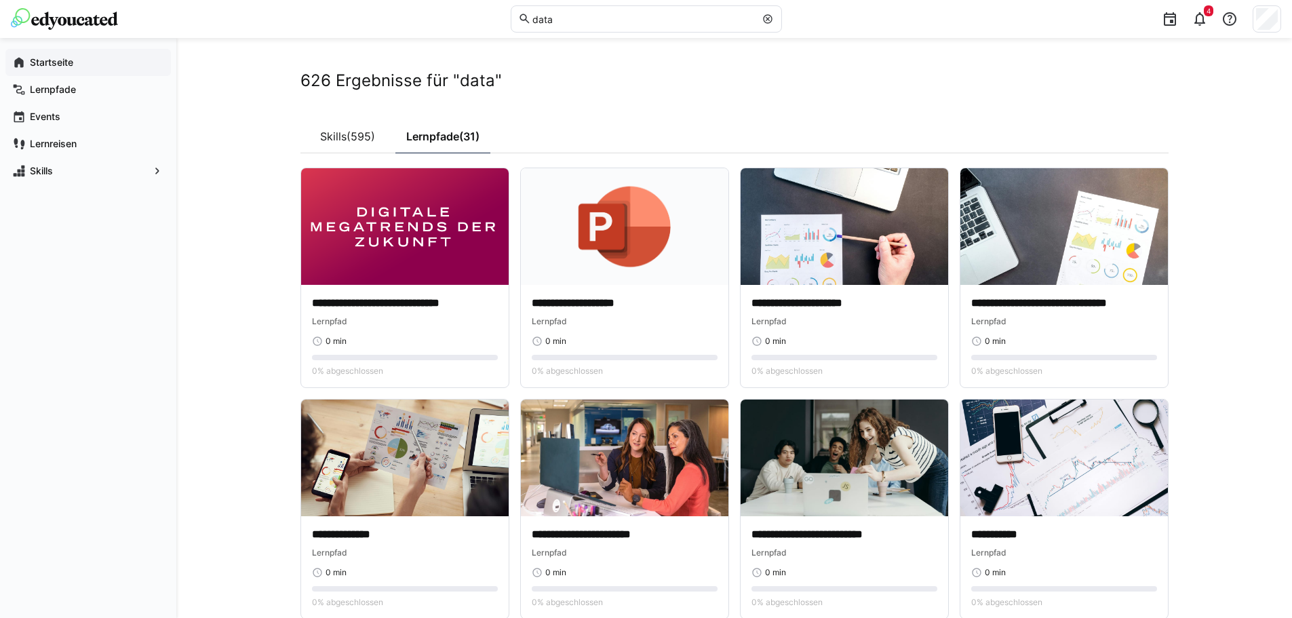
click at [0, 0] on app-navigation-label "Startseite" at bounding box center [0, 0] width 0 height 0
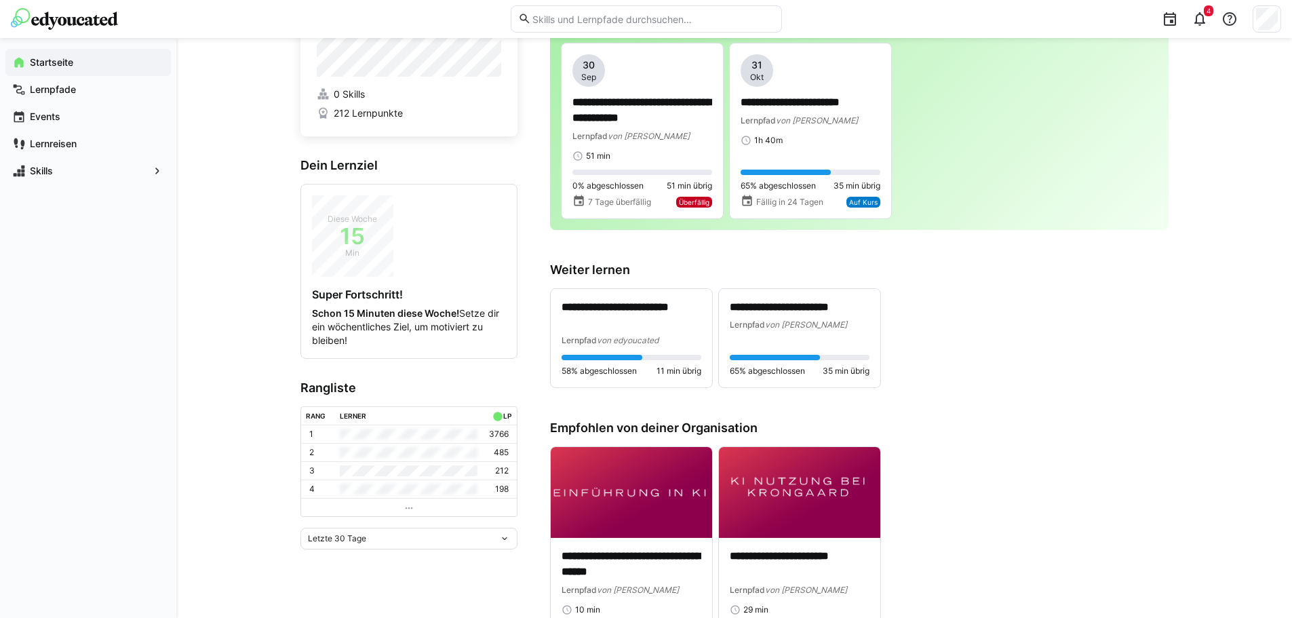
scroll to position [68, 0]
click at [589, 315] on p "**********" at bounding box center [632, 316] width 140 height 31
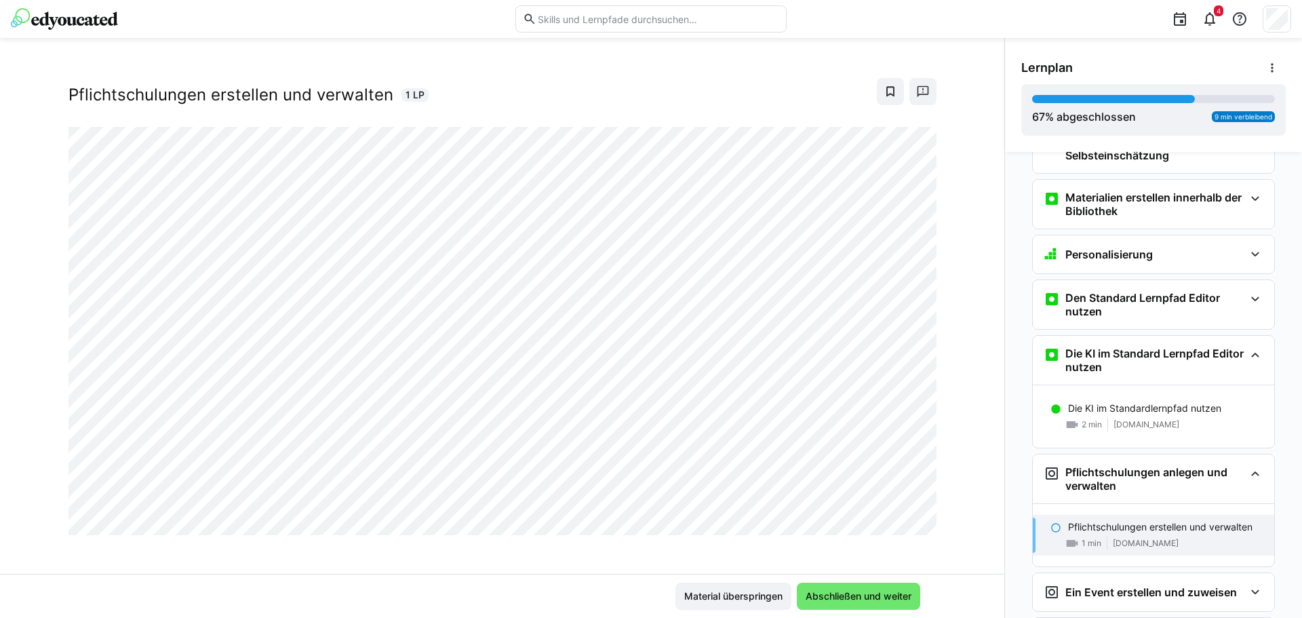
scroll to position [23, 0]
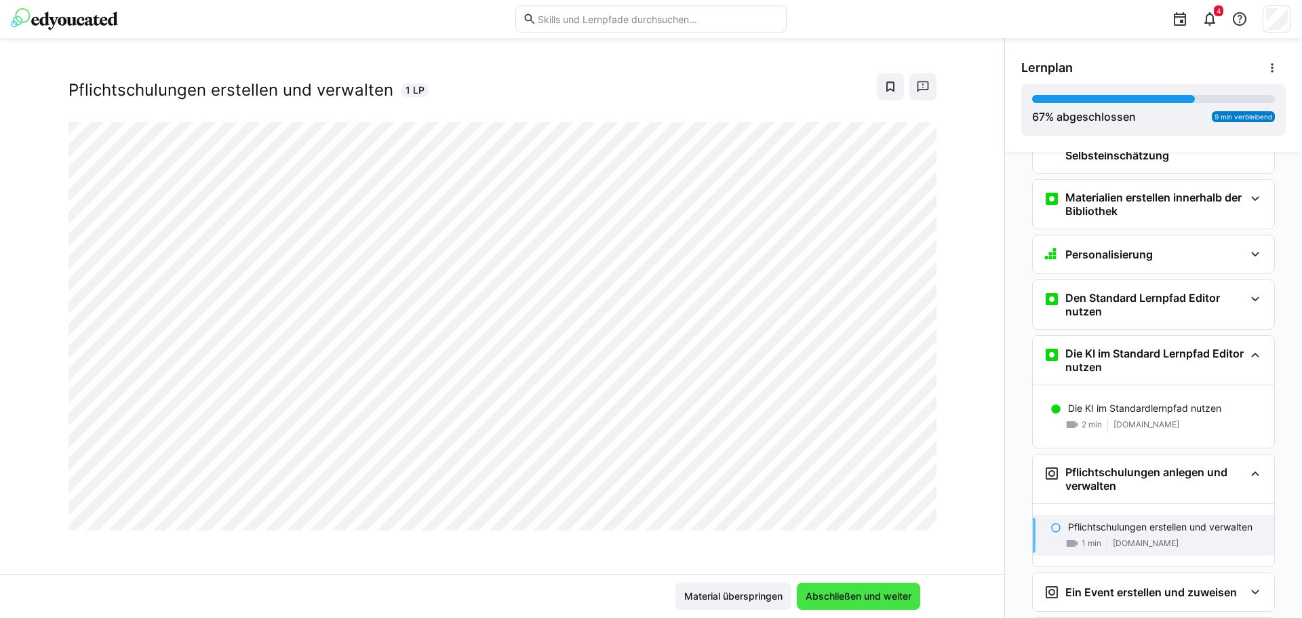
click at [864, 602] on span "Abschließen und weiter" at bounding box center [859, 597] width 110 height 14
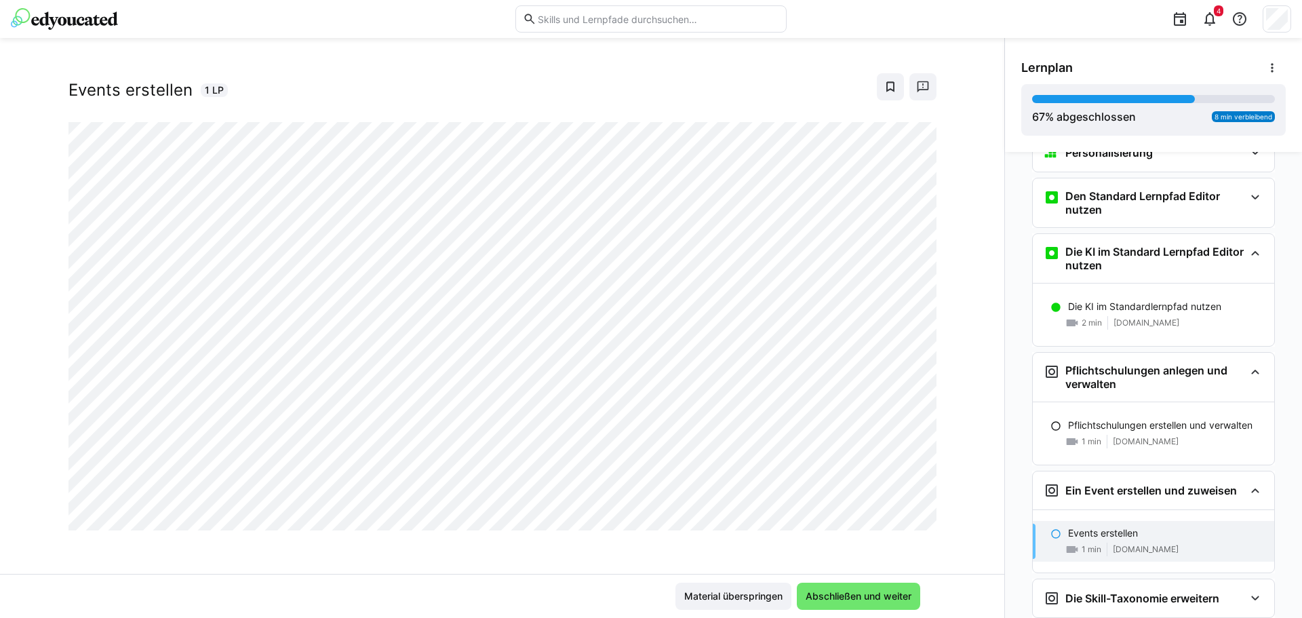
scroll to position [400, 0]
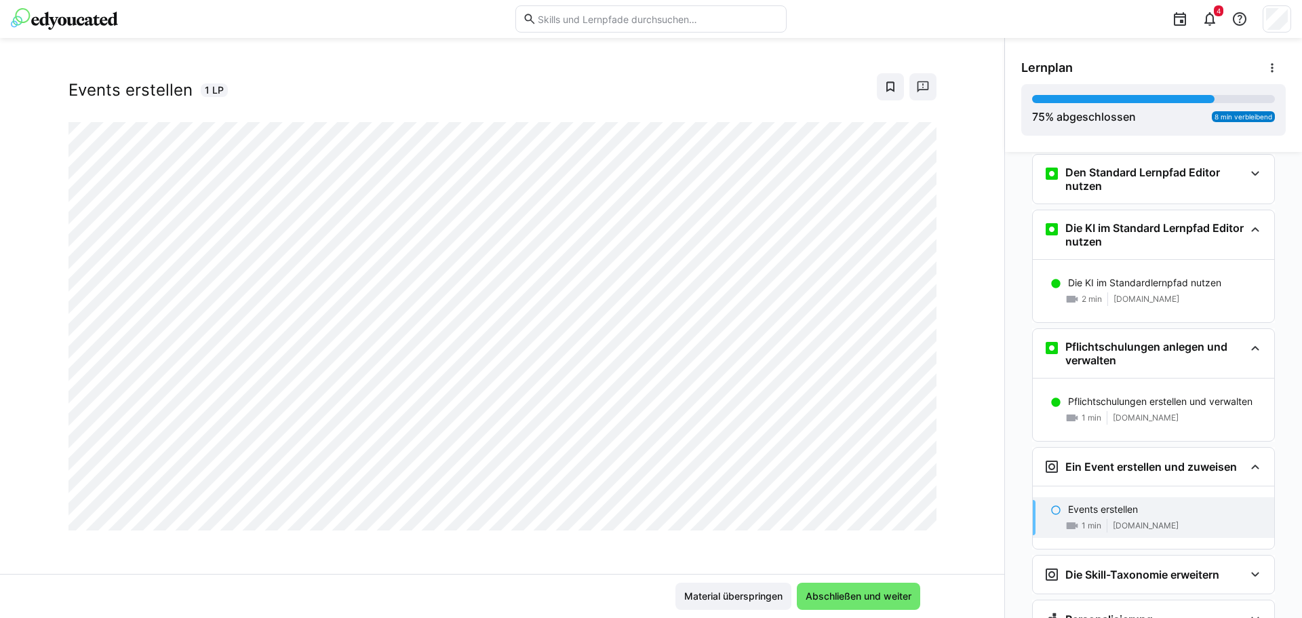
click at [942, 450] on div "edyoucated User Onboarding Events erstellen 1 LP" at bounding box center [502, 322] width 1005 height 503
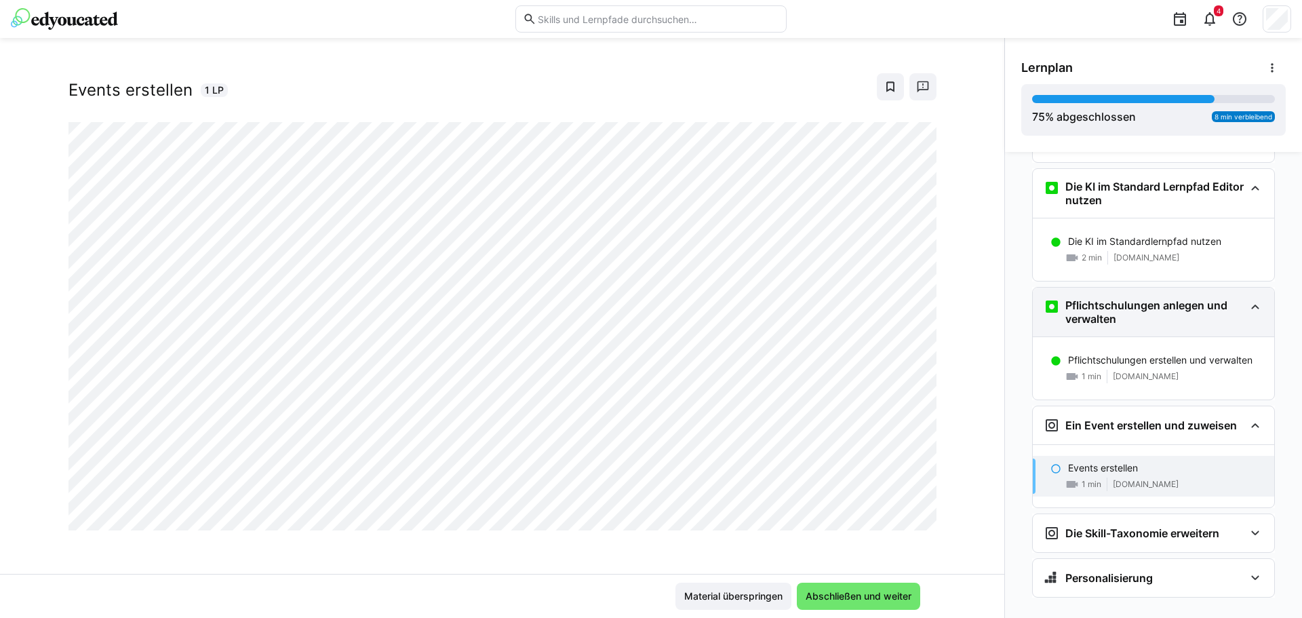
scroll to position [463, 0]
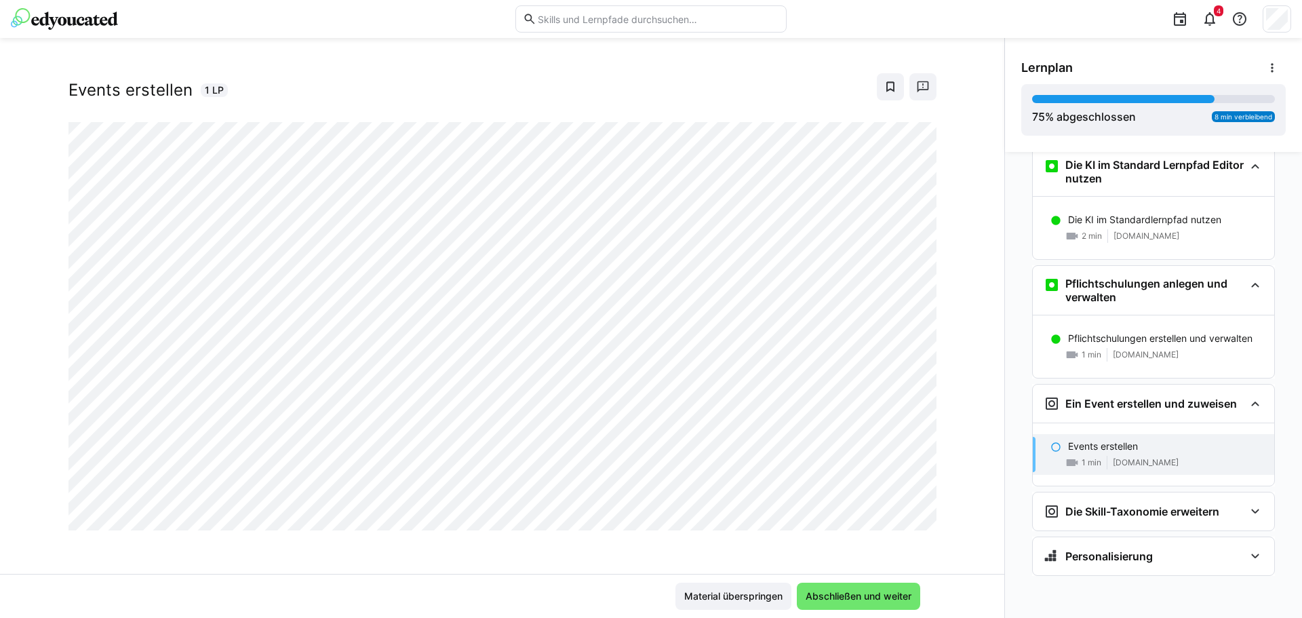
drag, startPoint x: 836, startPoint y: 601, endPoint x: 856, endPoint y: 546, distance: 58.6
click at [836, 601] on span "Abschließen und weiter" at bounding box center [859, 597] width 110 height 14
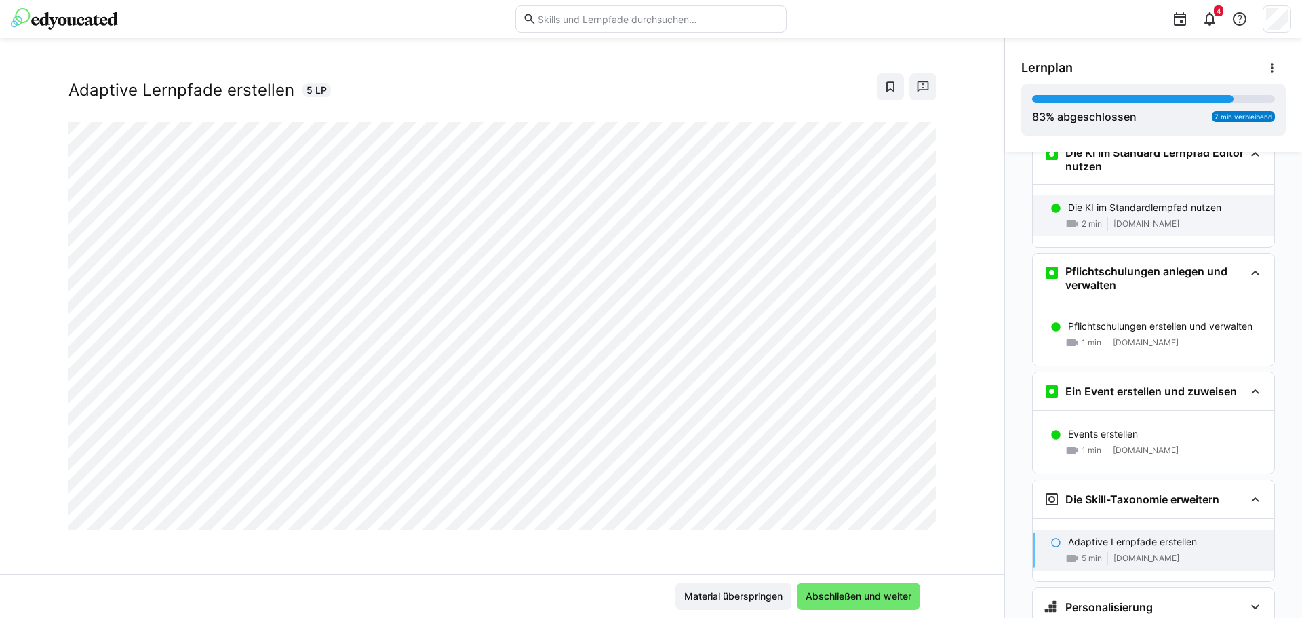
scroll to position [526, 0]
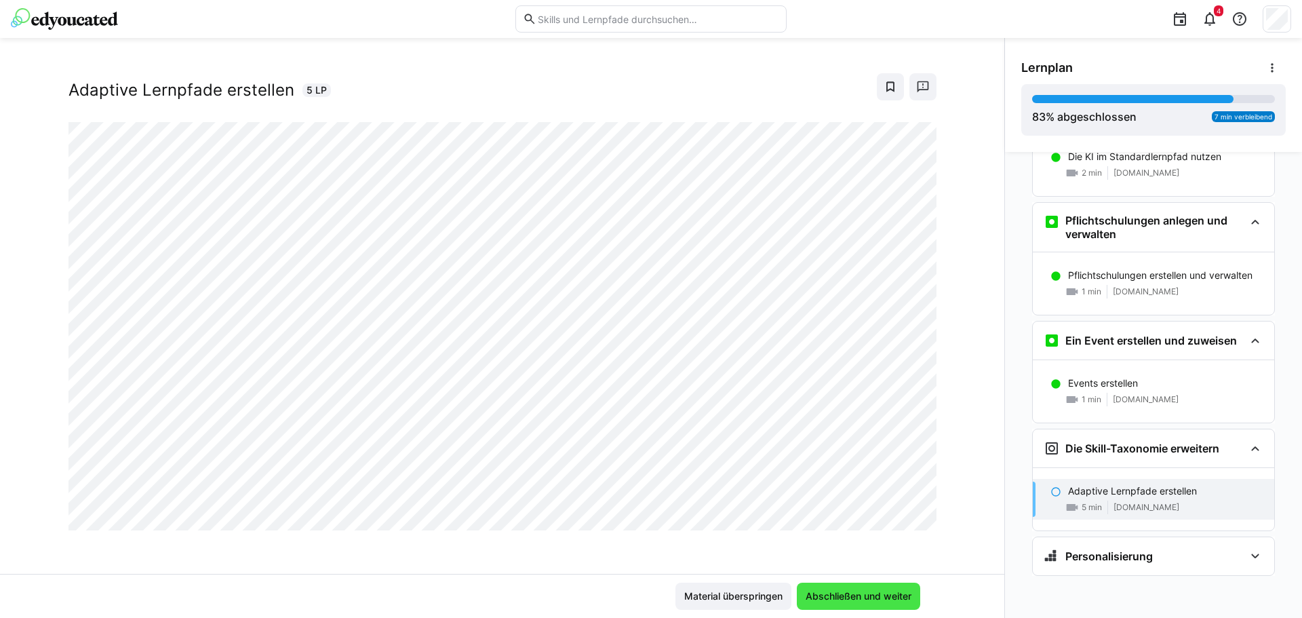
click at [878, 604] on span "Abschließen und weiter" at bounding box center [858, 596] width 123 height 27
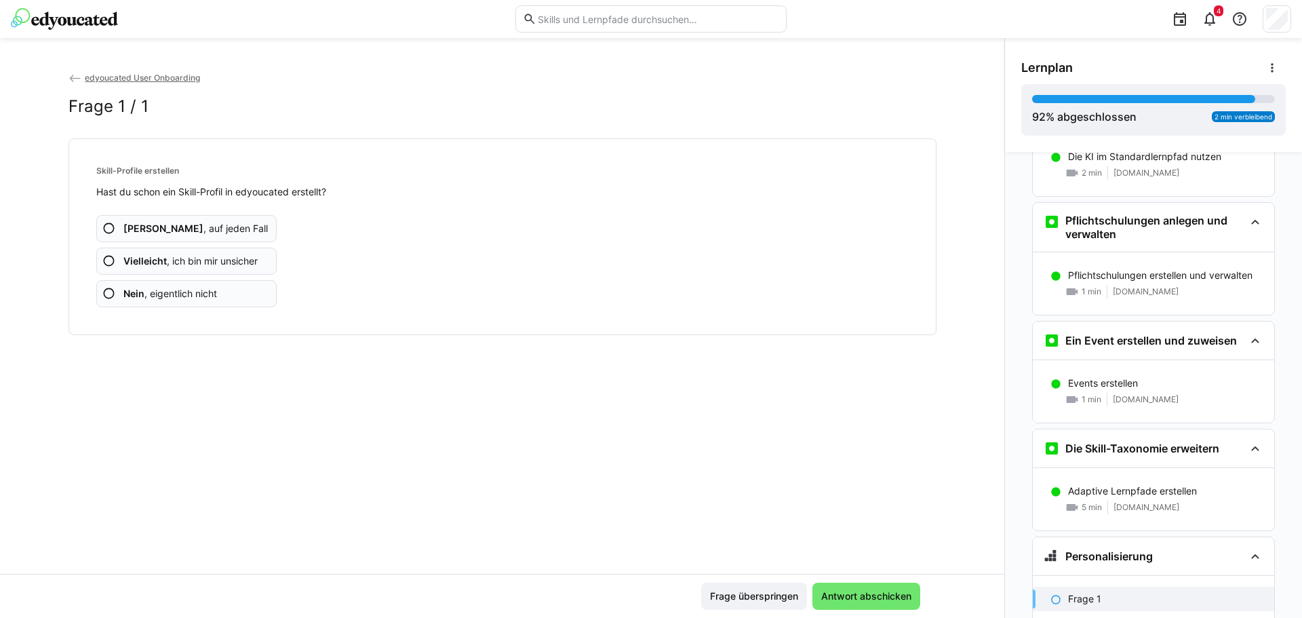
click at [178, 290] on span "Nein , eigentlich nicht" at bounding box center [170, 294] width 94 height 14
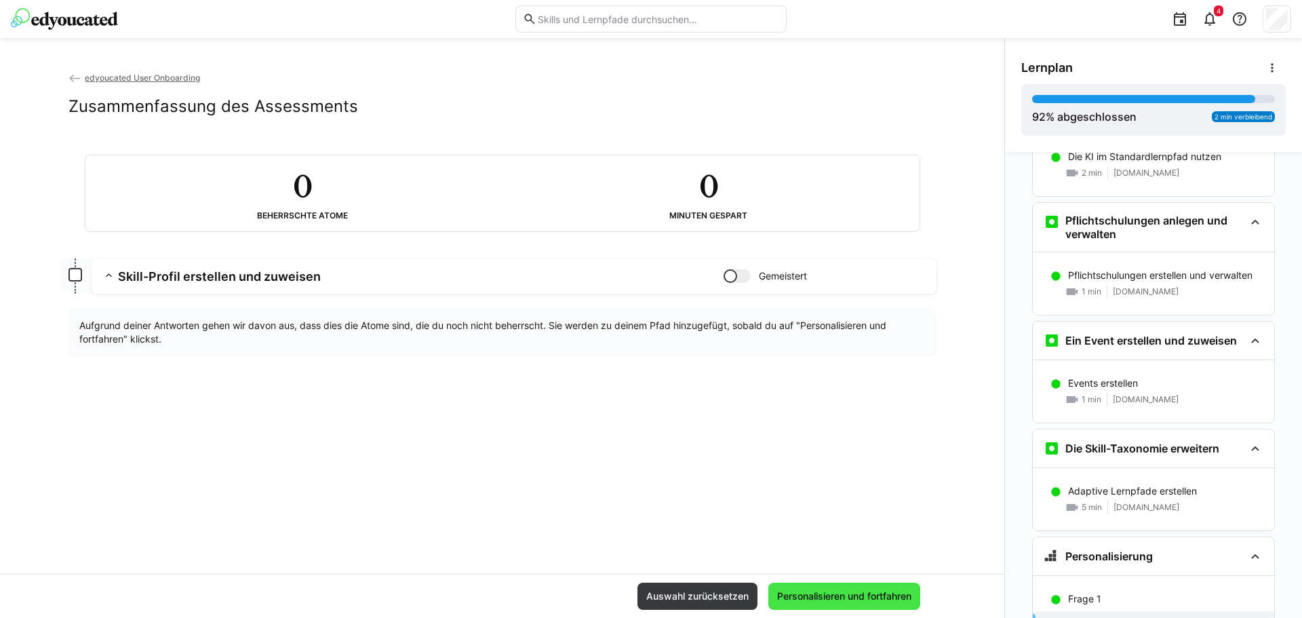
click at [797, 601] on span "Personalisieren und fortfahren" at bounding box center [844, 597] width 138 height 14
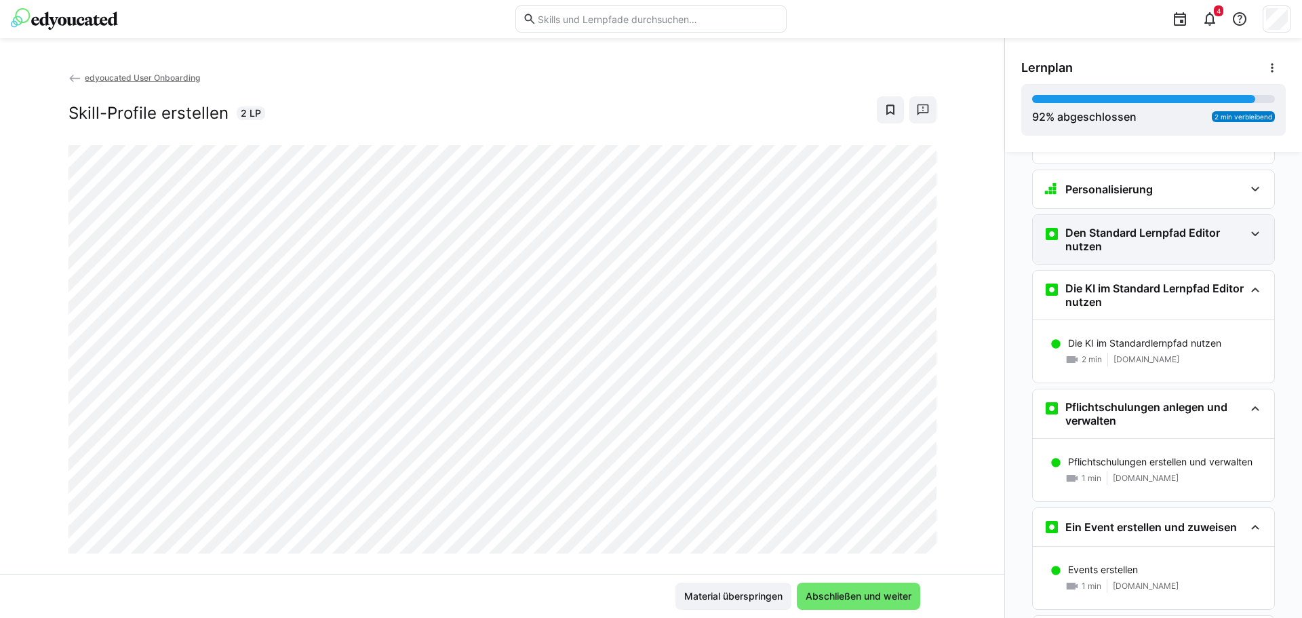
scroll to position [634, 0]
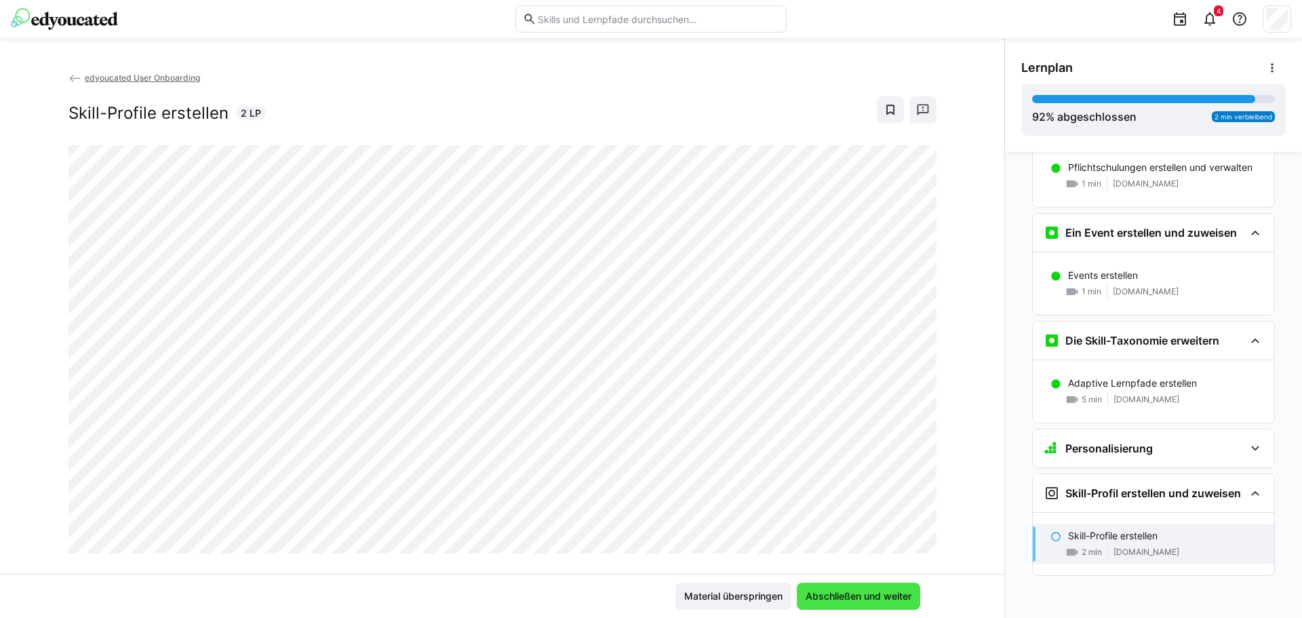
click at [811, 604] on span "Abschließen und weiter" at bounding box center [858, 596] width 123 height 27
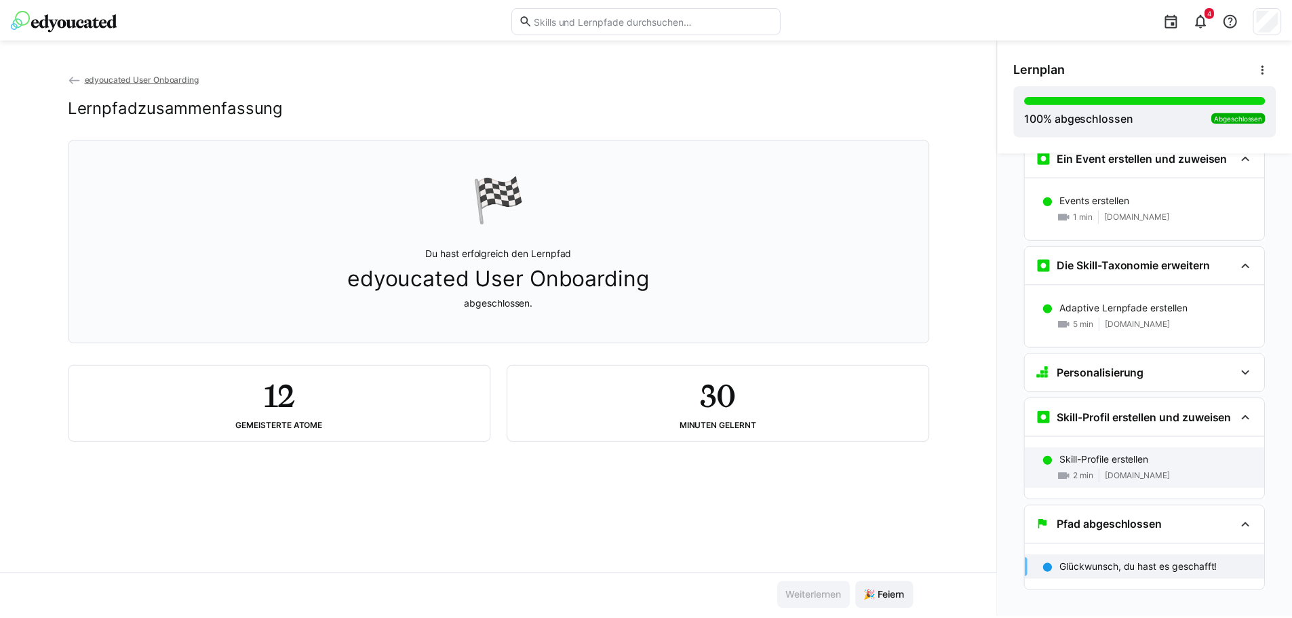
scroll to position [725, 0]
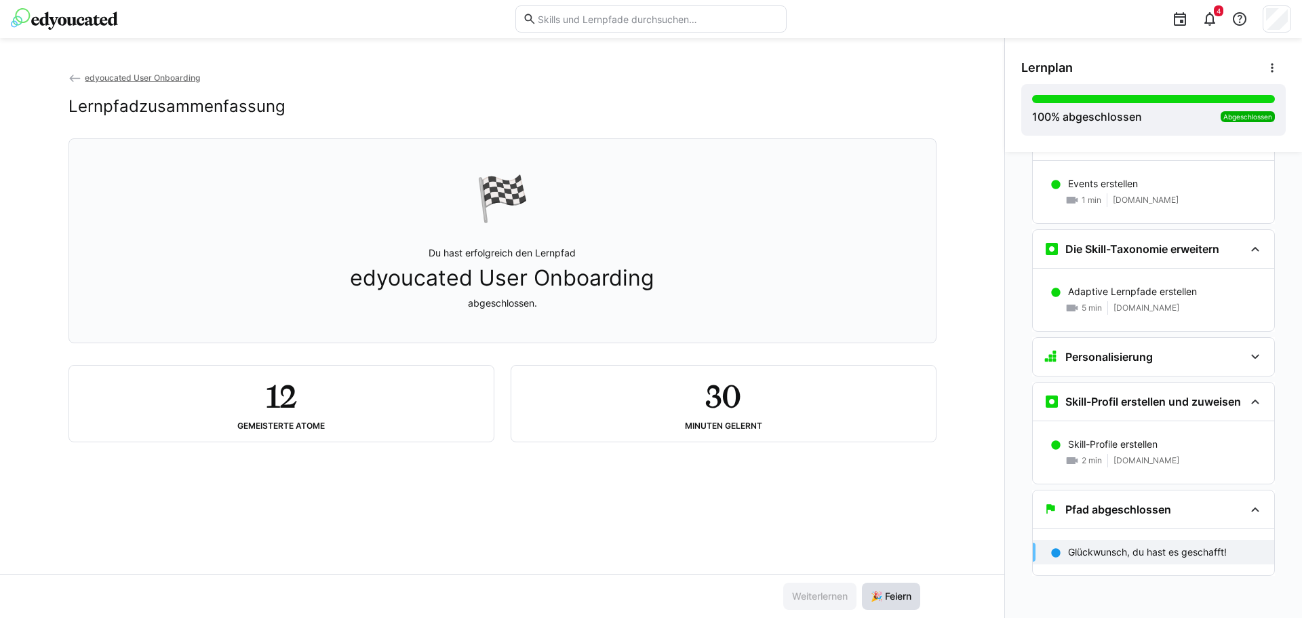
drag, startPoint x: 900, startPoint y: 606, endPoint x: 845, endPoint y: 486, distance: 132.7
click at [900, 606] on span "🎉 Feiern" at bounding box center [891, 596] width 58 height 27
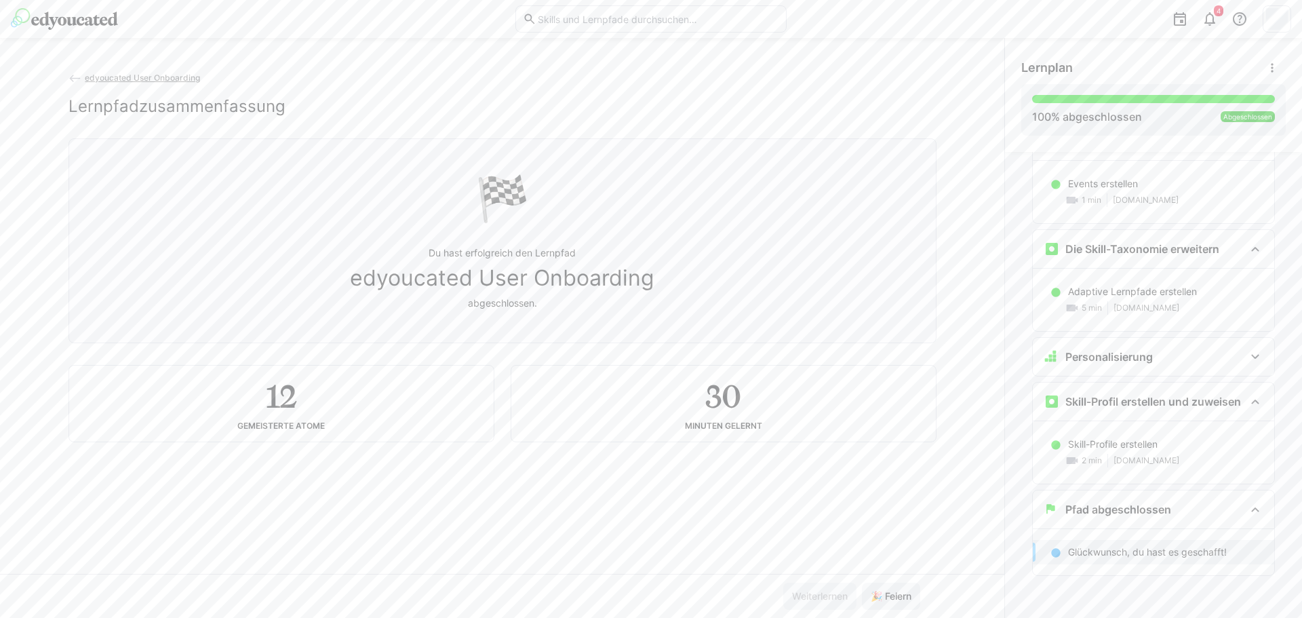
click at [73, 13] on img at bounding box center [64, 19] width 107 height 22
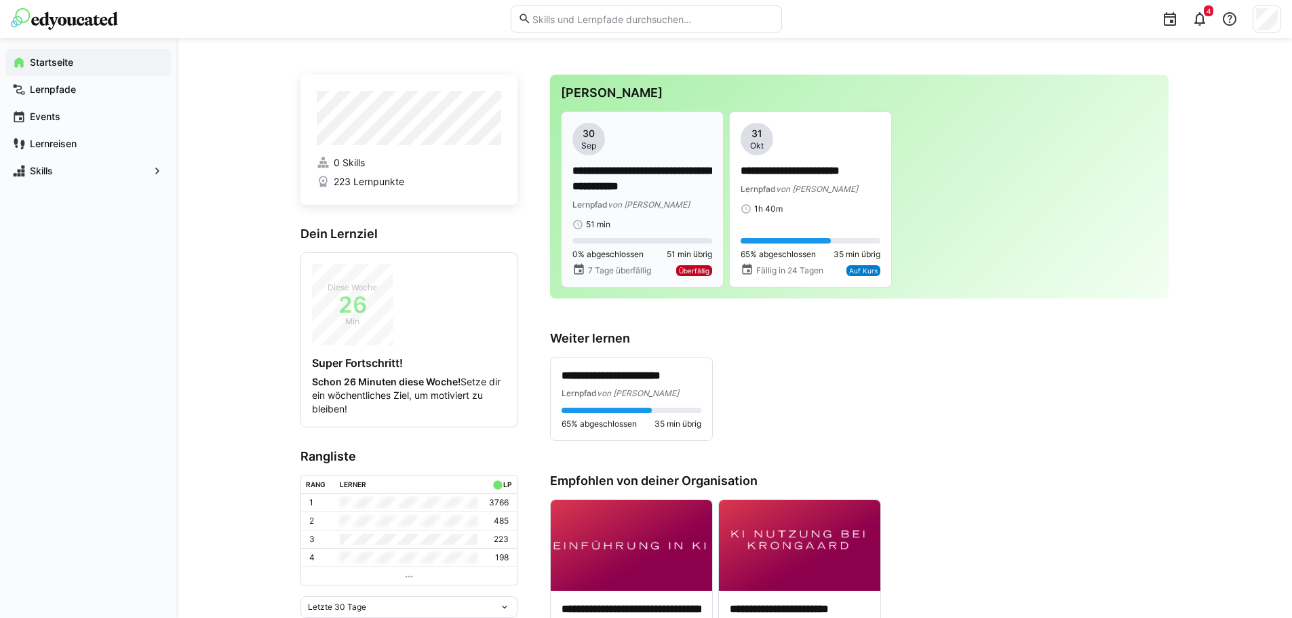
click at [648, 217] on div "**********" at bounding box center [643, 176] width 140 height 107
click at [798, 176] on p "**********" at bounding box center [811, 171] width 140 height 16
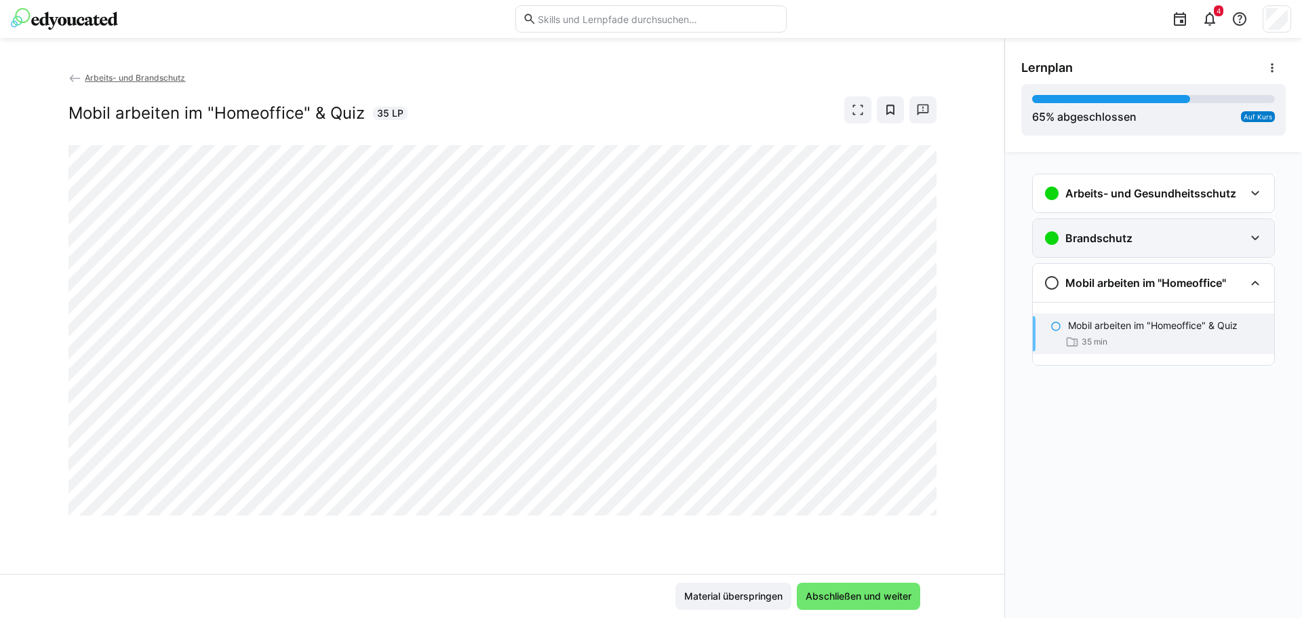
click at [1157, 253] on div "Brandschutz" at bounding box center [1154, 238] width 242 height 38
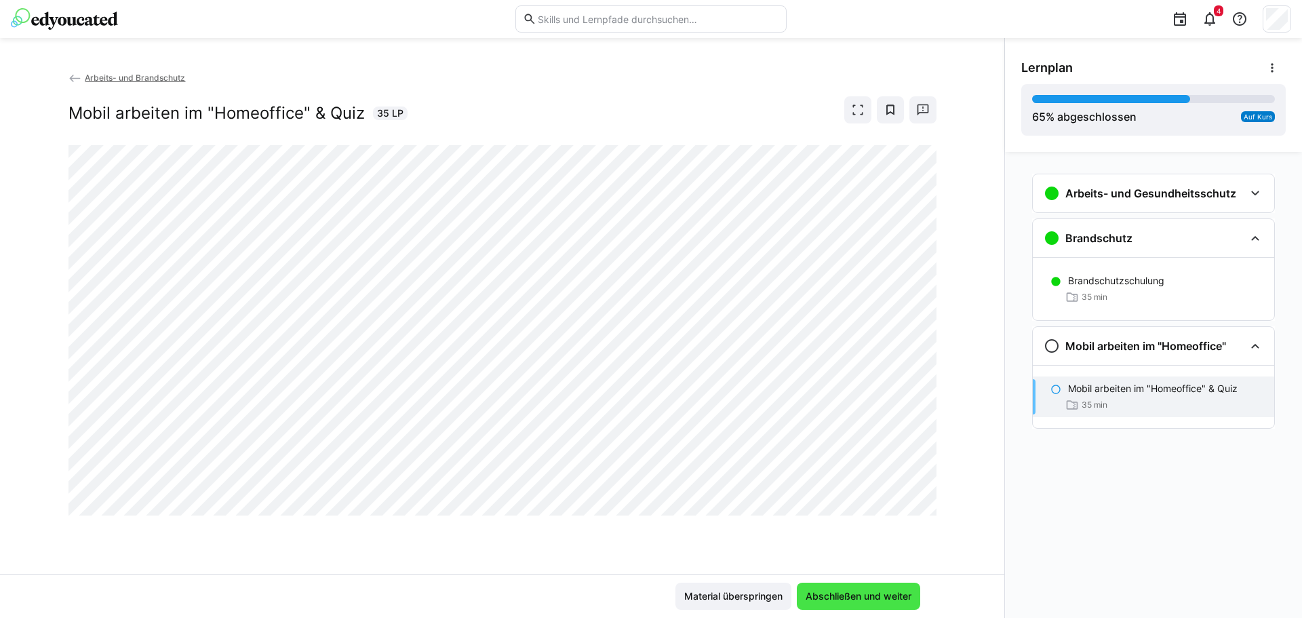
click at [834, 586] on span "Abschließen und weiter" at bounding box center [858, 596] width 123 height 27
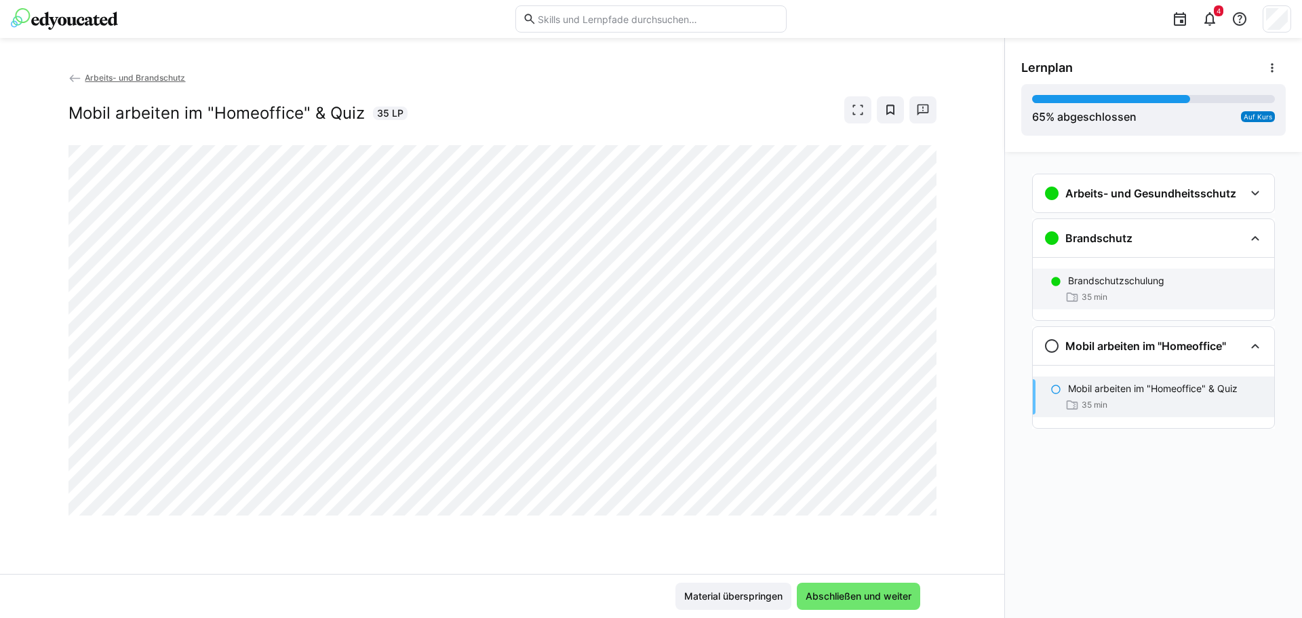
click at [1135, 299] on div "35 min" at bounding box center [1165, 297] width 195 height 14
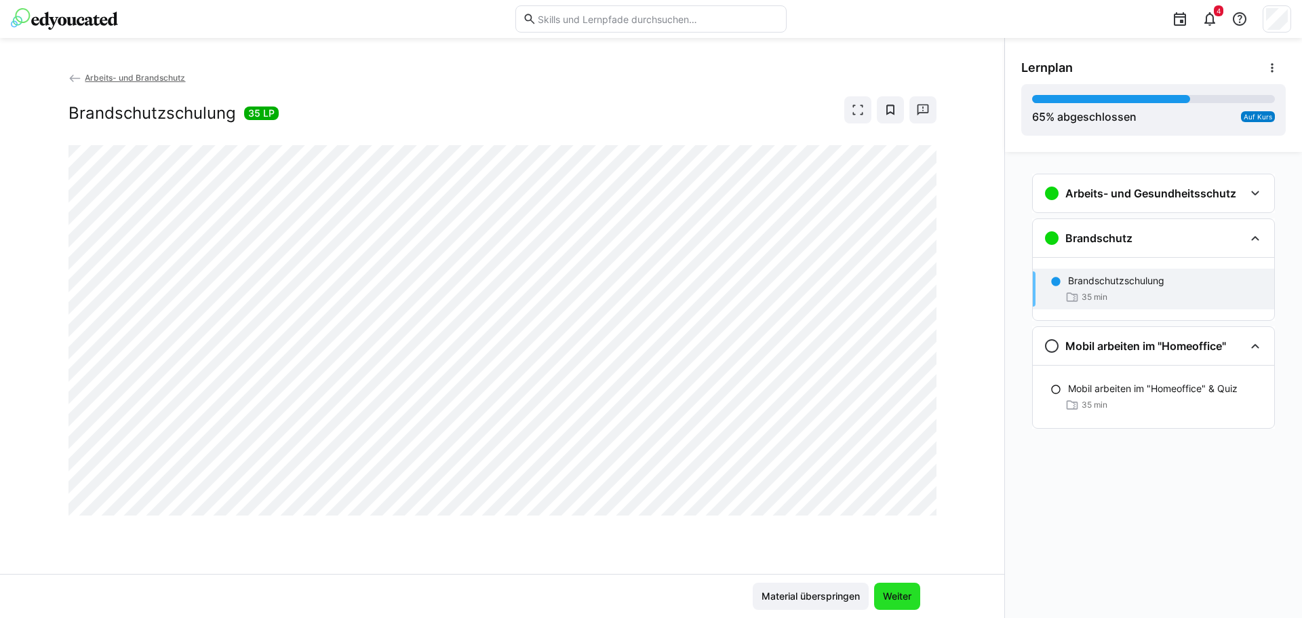
click at [892, 595] on span "Weiter" at bounding box center [897, 597] width 33 height 14
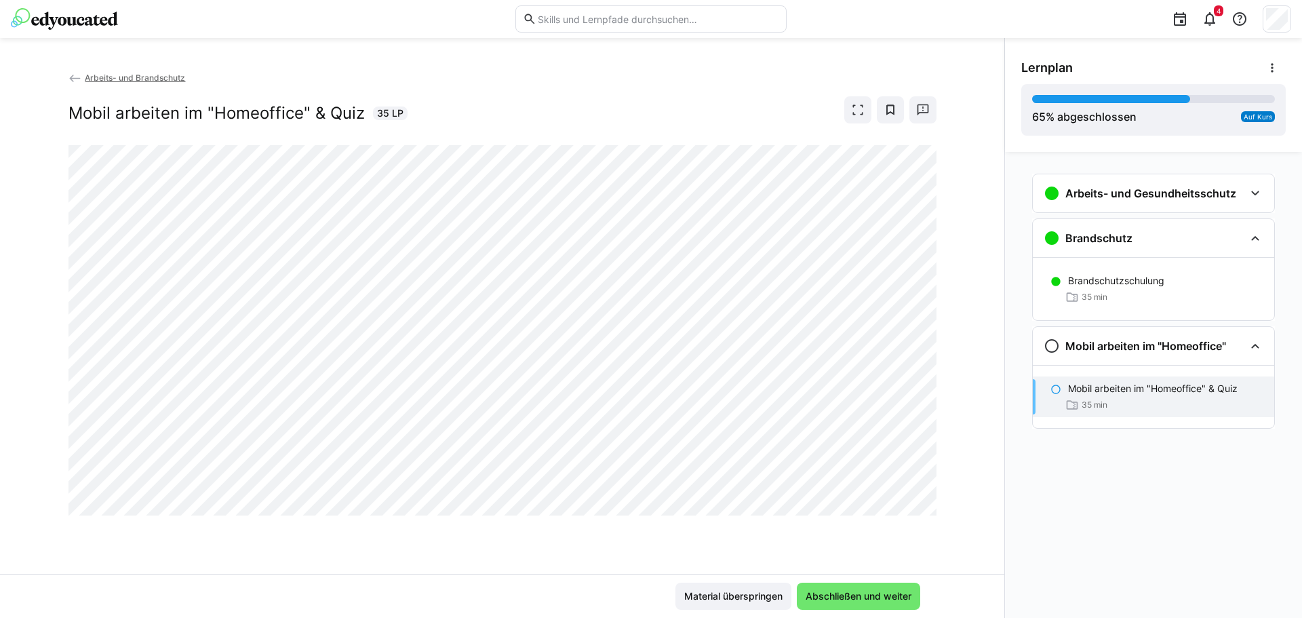
click at [1144, 402] on div "35 min" at bounding box center [1165, 405] width 195 height 14
click at [845, 594] on span "Abschließen und weiter" at bounding box center [859, 597] width 110 height 14
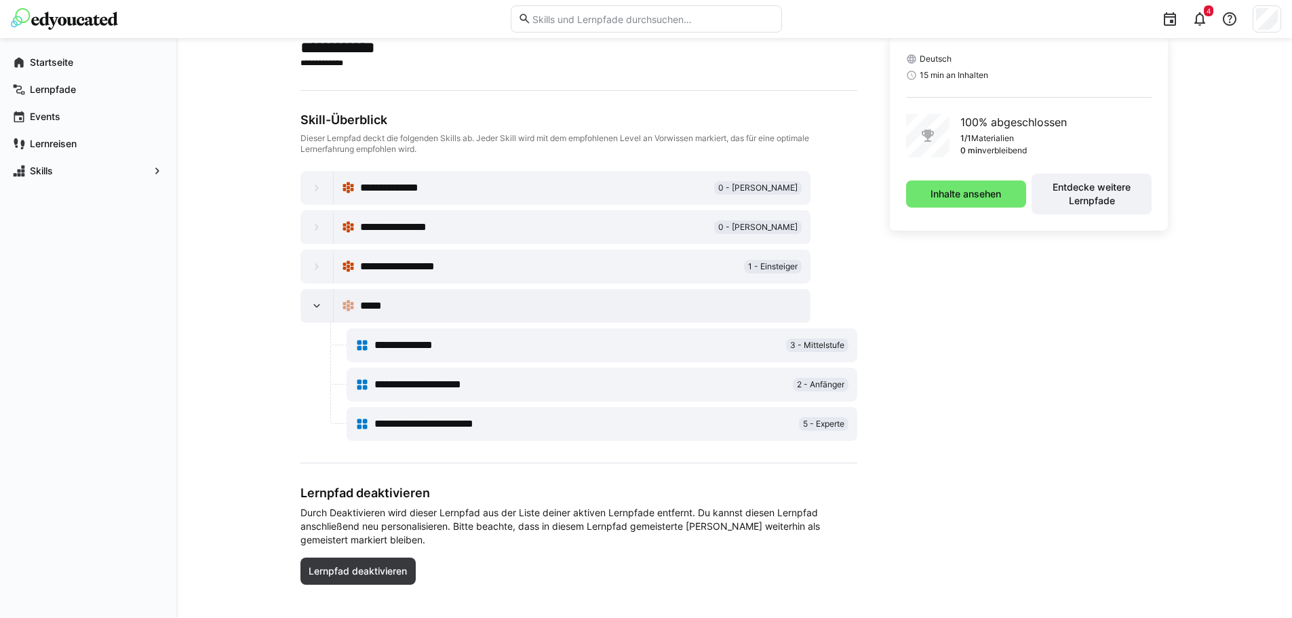
scroll to position [49, 0]
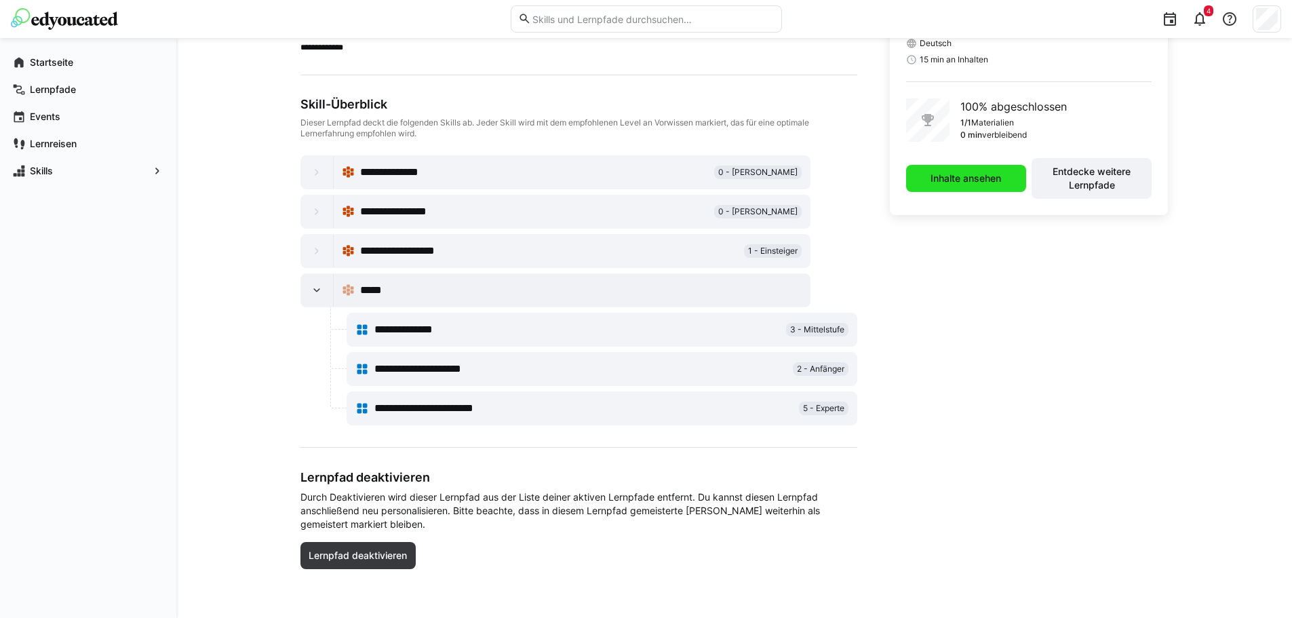
click at [1000, 184] on span "Inhalte ansehen" at bounding box center [966, 179] width 75 height 14
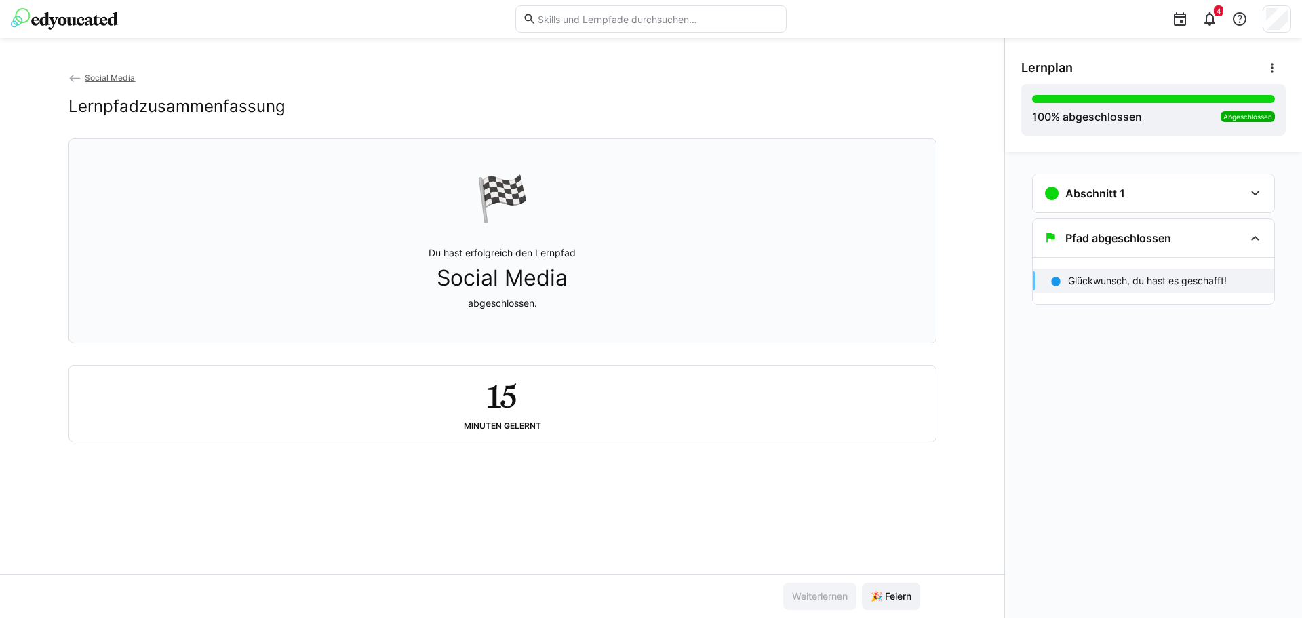
click at [516, 220] on div "🏁" at bounding box center [503, 198] width 54 height 53
click at [520, 305] on p "Du hast erfolgreich den Lernpfad Social Media abgeschlossen." at bounding box center [502, 278] width 147 height 64
click at [1113, 251] on div "Pfad abgeschlossen" at bounding box center [1154, 238] width 242 height 38
click at [1111, 189] on h3 "Abschnitt 1" at bounding box center [1096, 194] width 60 height 14
click at [1107, 236] on p "Social Media" at bounding box center [1096, 236] width 56 height 14
